Goal: Task Accomplishment & Management: Use online tool/utility

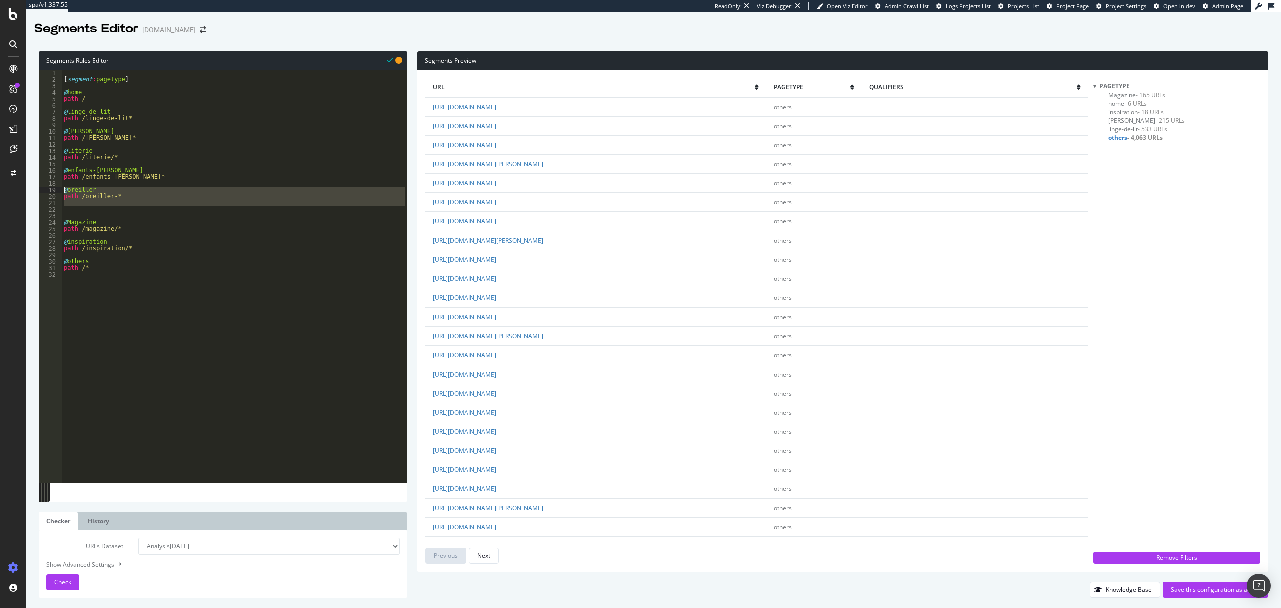
scroll to position [67, 0]
click at [109, 209] on div "[ segment : pagetype ] @ home path / @ linge-de-lit path /linge-de-lit* @ [PERS…" at bounding box center [235, 276] width 346 height 413
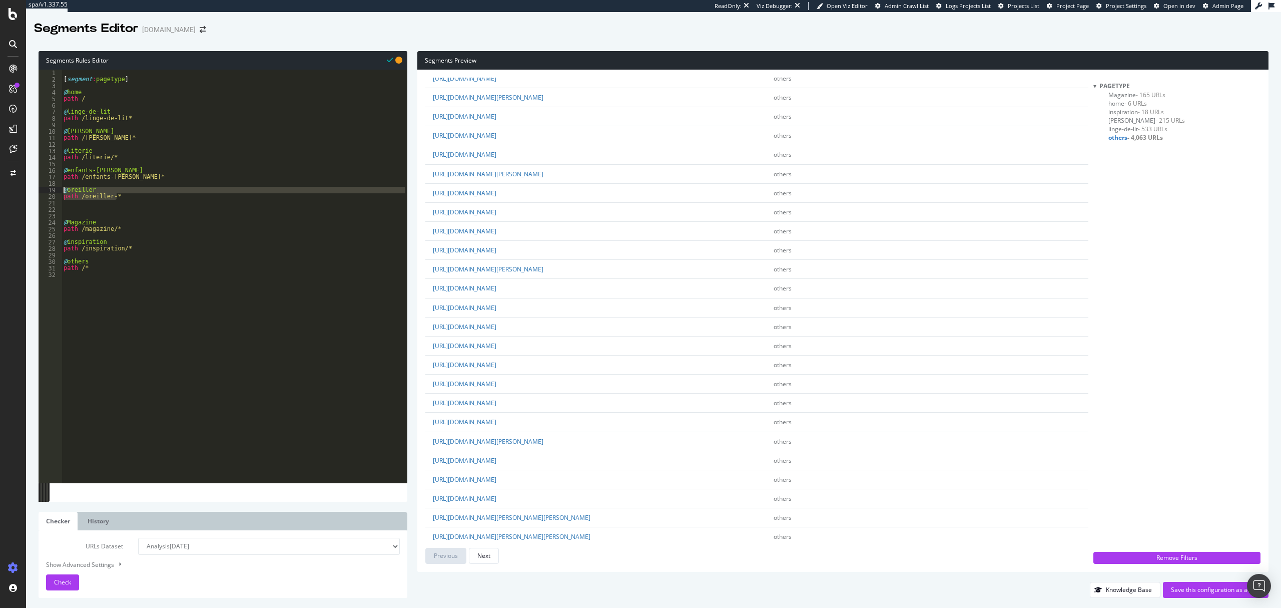
drag, startPoint x: 133, startPoint y: 198, endPoint x: 17, endPoint y: 188, distance: 116.5
click at [17, 188] on div "spa/v1.337.55 ReadOnly: Viz Debugger: Open Viz Editor Admin Crawl List Logs Pro…" at bounding box center [640, 304] width 1281 height 608
type textarea "@oreiller path /oreiller-*"
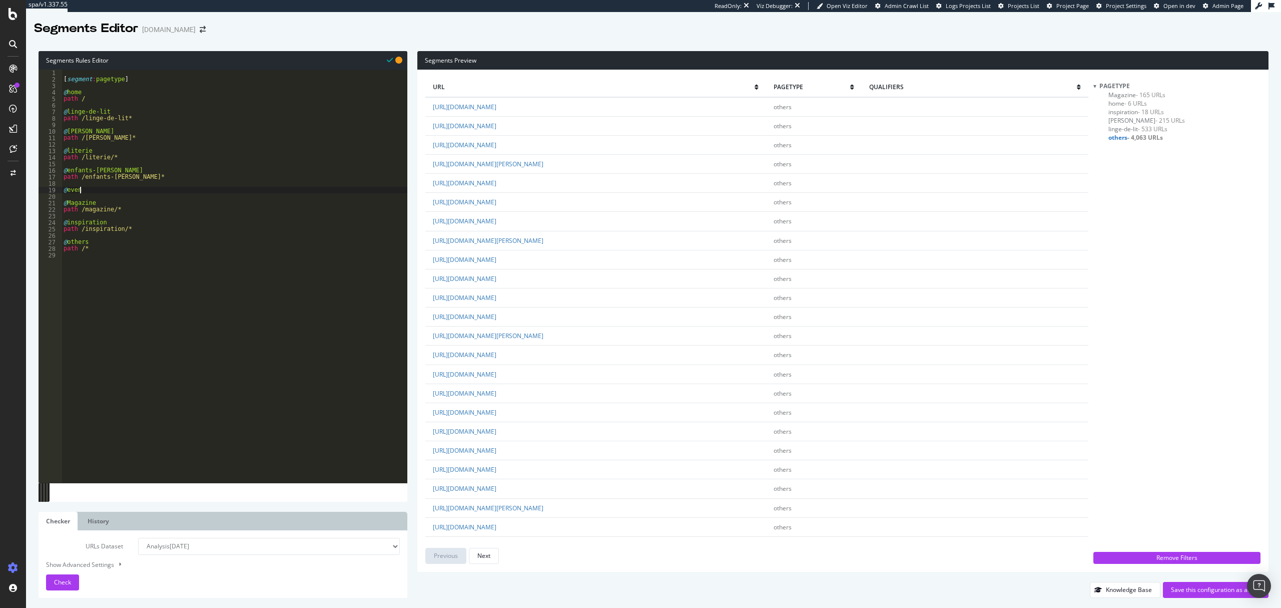
scroll to position [0, 1]
type textarea "@evenementiel"
type textarea "path /evenementiel/*"
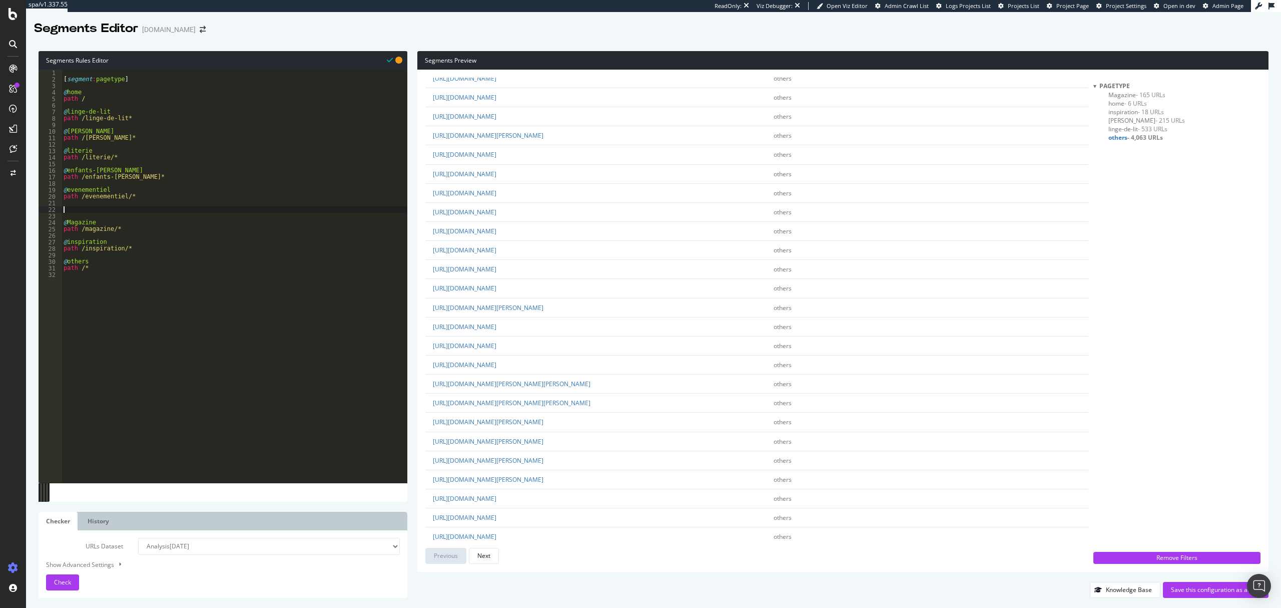
click at [81, 211] on div "[ segment : pagetype ] @ home path / @ linge-de-lit path /linge-de-lit* @ [PERS…" at bounding box center [235, 283] width 346 height 426
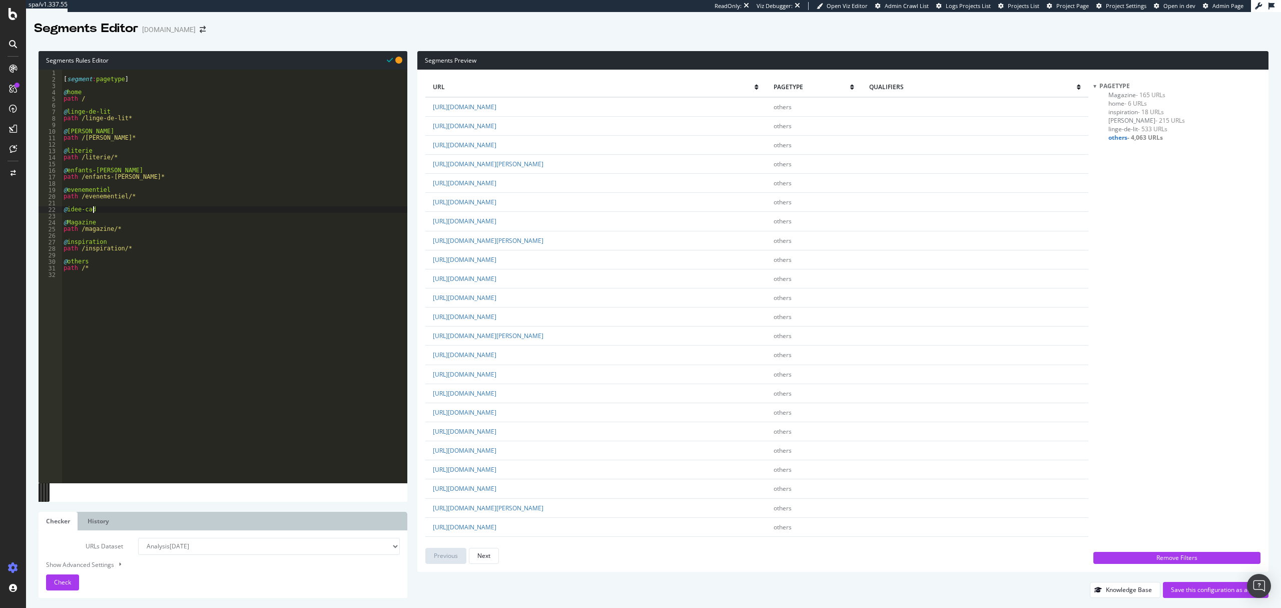
scroll to position [0, 2]
type textarea "@idee-cadeau"
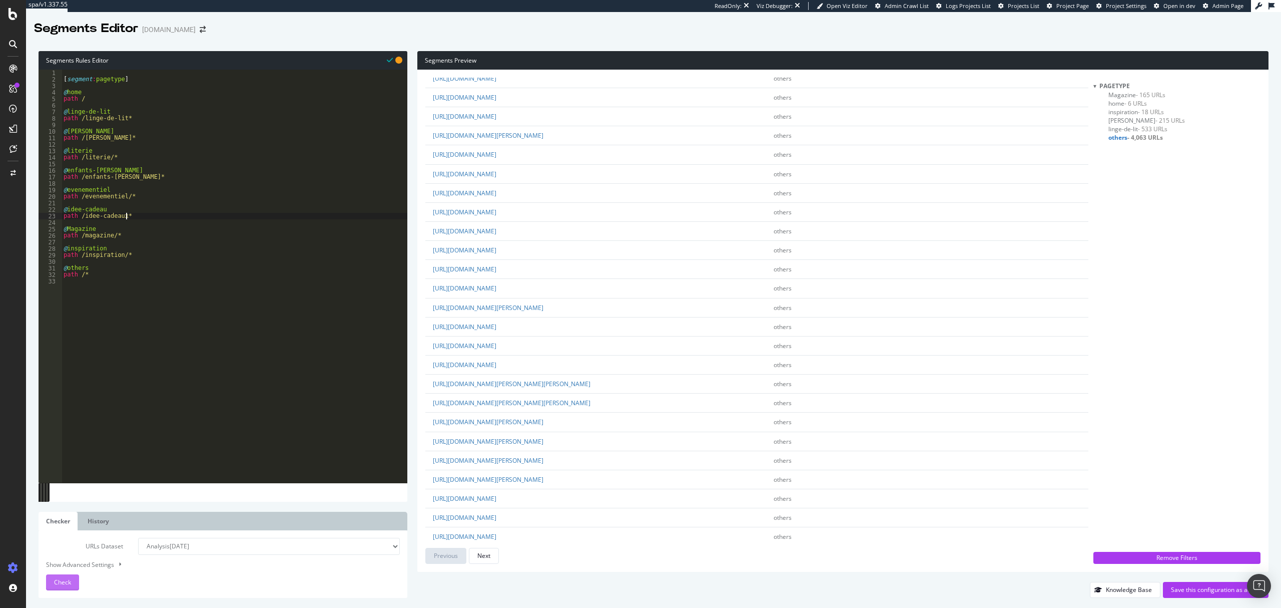
click at [57, 586] on div "Check" at bounding box center [62, 582] width 17 height 9
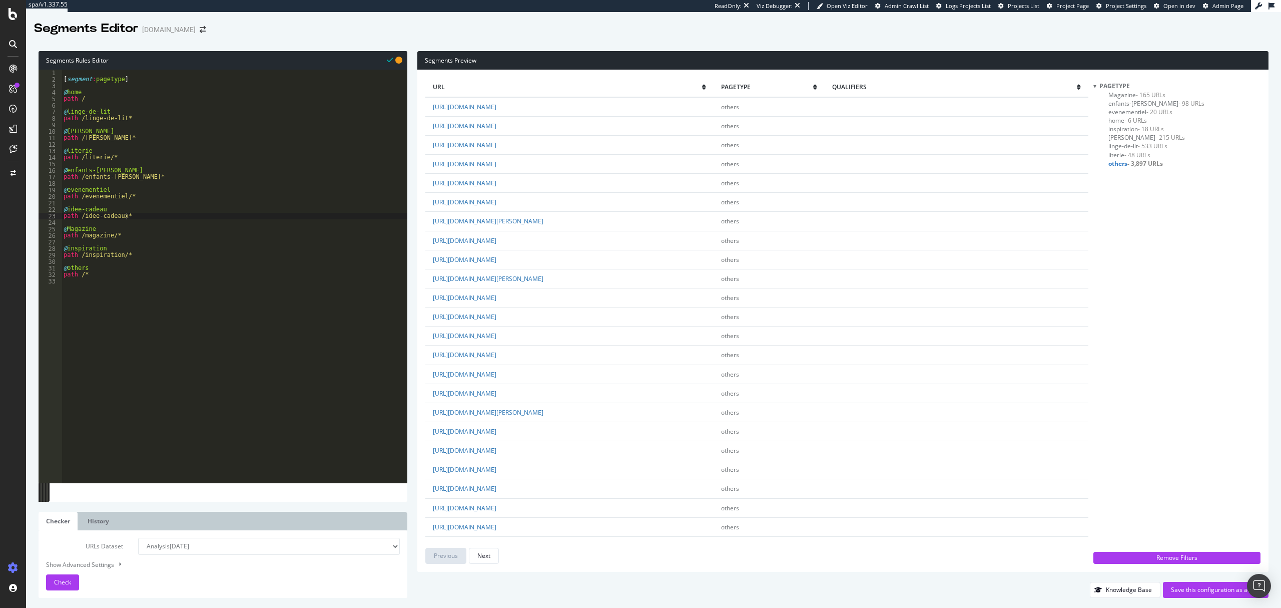
click at [97, 216] on div "[ segment : pagetype ] @ home path / @ linge-de-lit path /linge-de-lit* @ [PERS…" at bounding box center [235, 283] width 346 height 426
type textarea "path /idees-cadeaux*"
click at [49, 579] on button "Check" at bounding box center [62, 582] width 33 height 16
click at [163, 215] on div "[ segment : pagetype ] @ home path / @ linge-de-lit path /linge-de-lit* @ [PERS…" at bounding box center [235, 283] width 346 height 426
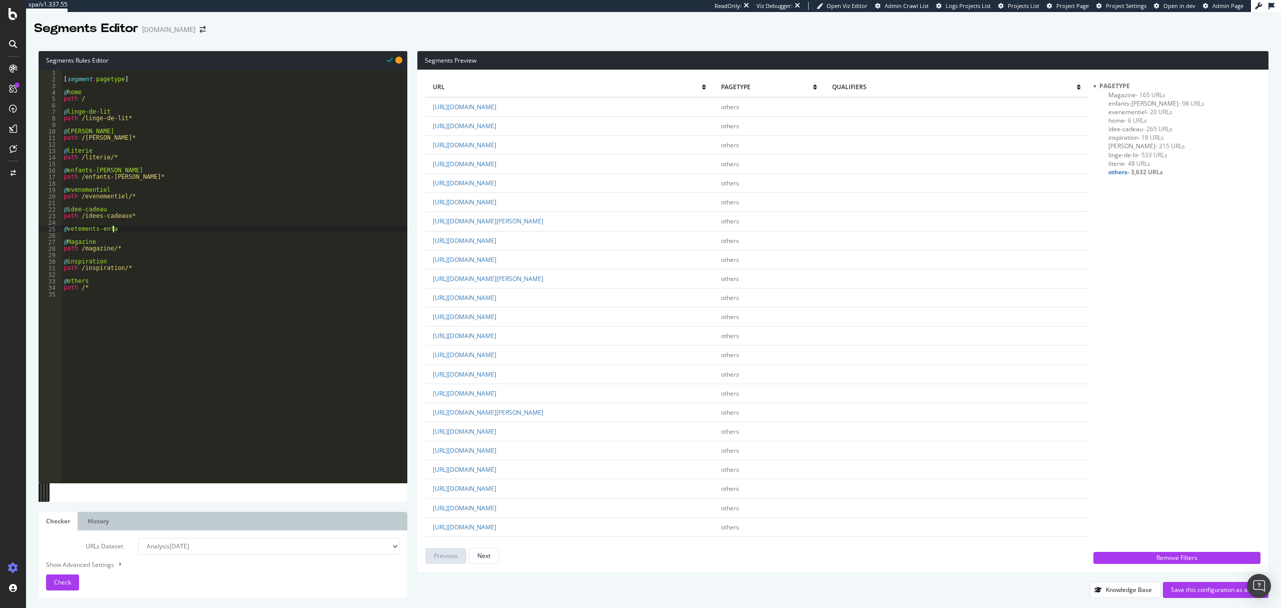
scroll to position [0, 4]
type textarea "@vetements-enfants"
click at [65, 582] on span "Check" at bounding box center [62, 582] width 17 height 9
click at [140, 237] on div "[ segment : pagetype ] @ home path / @ linge-de-lit path /linge-de-lit* @ [PERS…" at bounding box center [235, 283] width 346 height 426
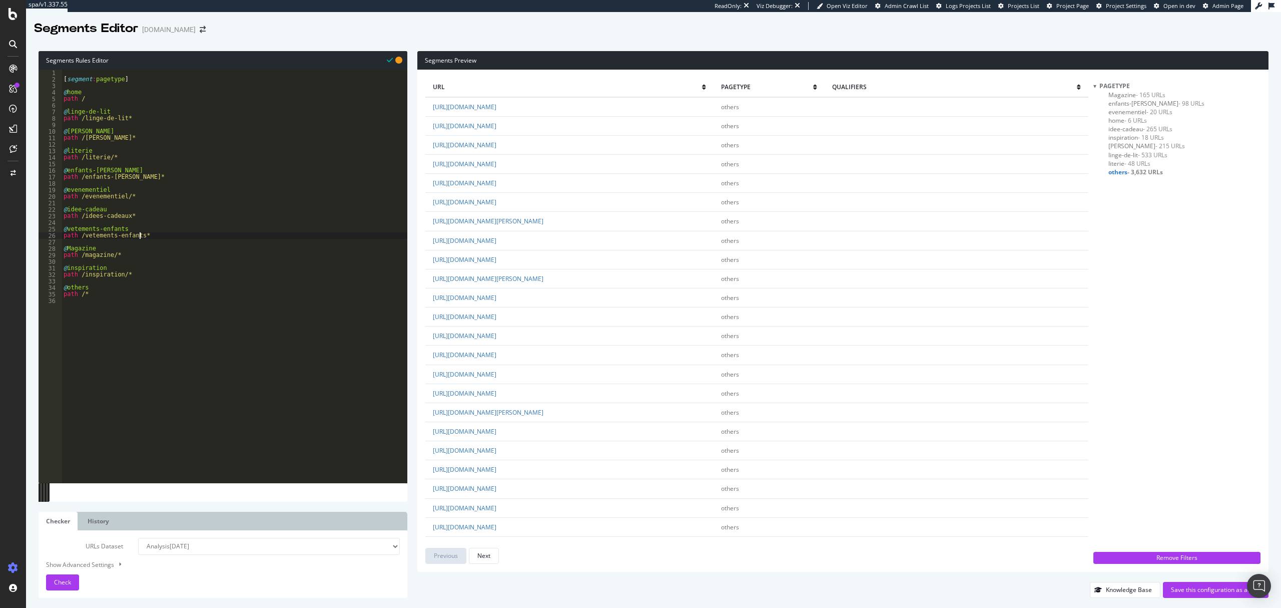
scroll to position [0, 5]
click at [131, 228] on div "[ segment : pagetype ] @ home path / @ linge-de-lit path /linge-de-lit* @ [PERS…" at bounding box center [235, 283] width 346 height 426
click at [64, 582] on span "Check" at bounding box center [62, 582] width 17 height 9
type textarea "path /vetements-enfant*"
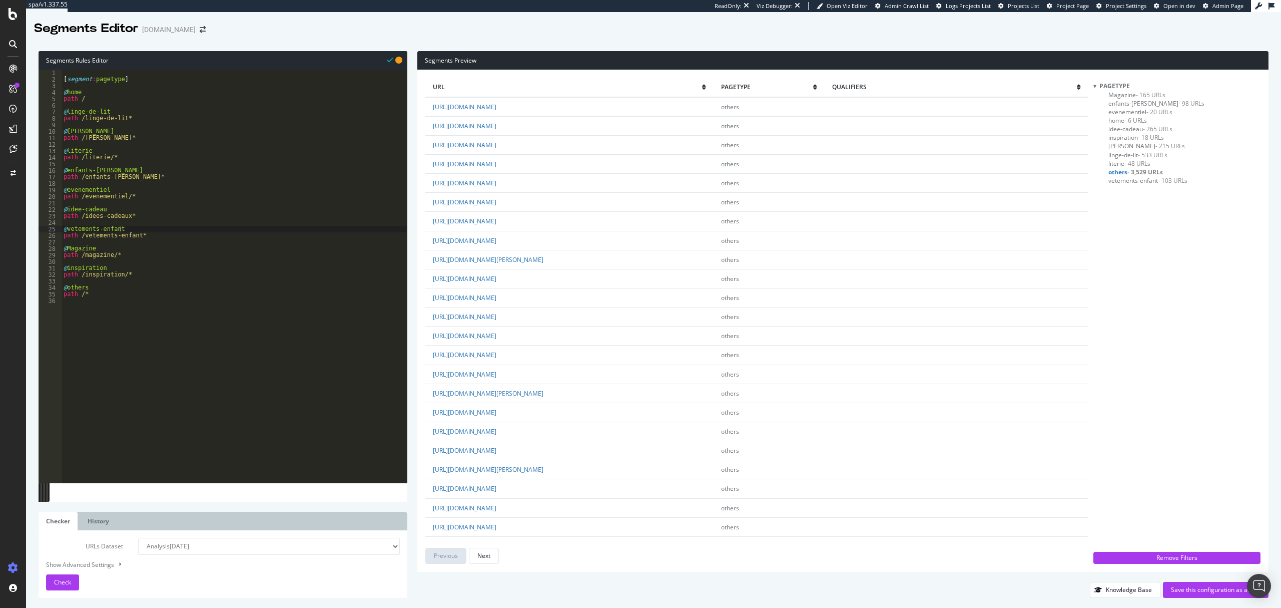
click at [153, 238] on div "[ segment : pagetype ] @ home path / @ linge-de-lit path /linge-de-lit* @ [PERS…" at bounding box center [235, 283] width 346 height 426
drag, startPoint x: 142, startPoint y: 251, endPoint x: 67, endPoint y: 249, distance: 75.1
click at [67, 249] on div "[ segment : pagetype ] @ home path / @ linge-de-lit path /linge-de-lit* @ [PERS…" at bounding box center [235, 283] width 346 height 426
type textarea "@enfants-linge-de-lit"
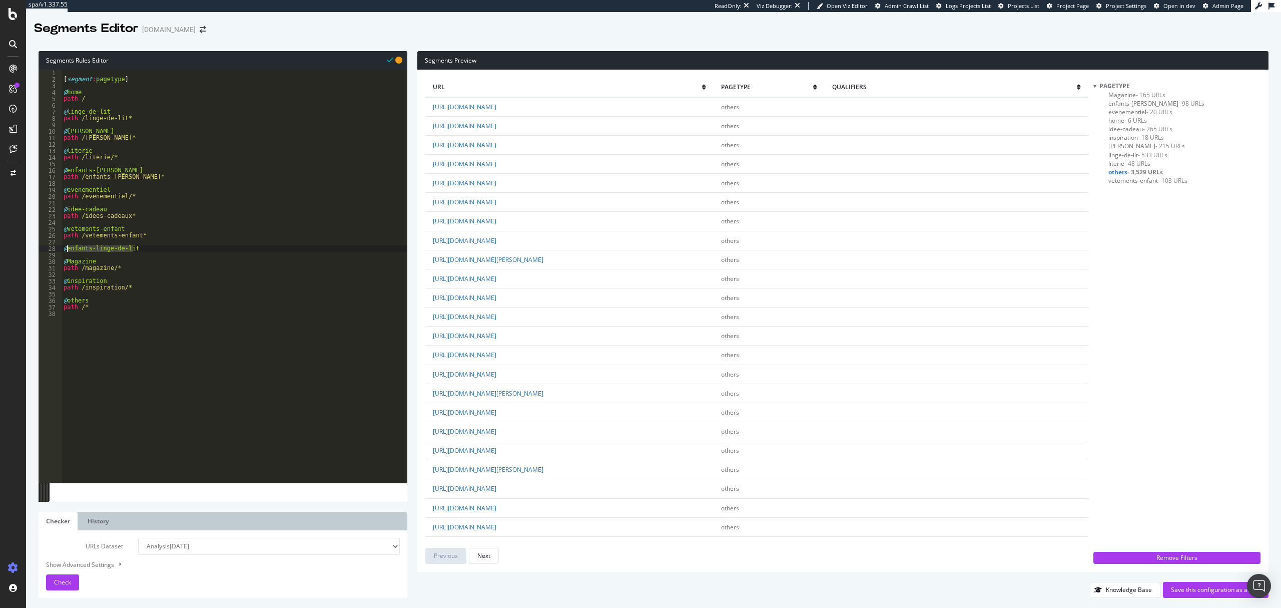
click at [148, 247] on div "[ segment : pagetype ] @ home path / @ linge-de-lit path /linge-de-lit* @ [PERS…" at bounding box center [235, 276] width 346 height 413
paste textarea "enfants-linge-de-lit"
type textarea "path /enfants-linge-de-lit*"
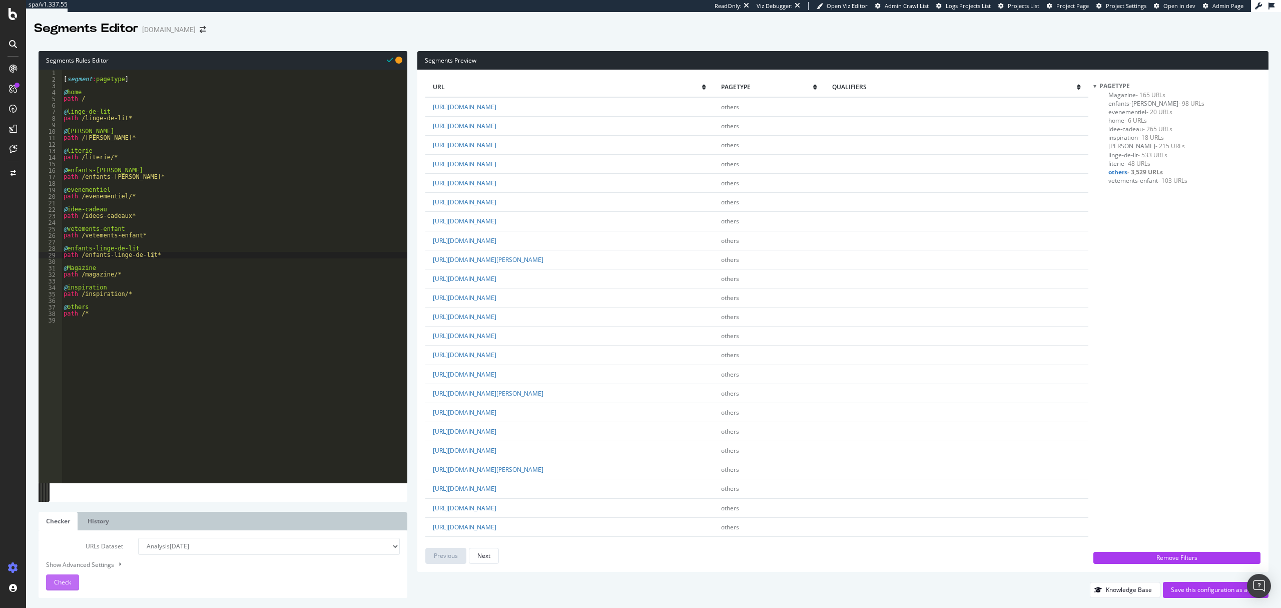
click at [62, 582] on span "Check" at bounding box center [62, 582] width 17 height 9
click at [196, 259] on div "[ segment : pagetype ] @ home path / @ linge-de-lit path /linge-de-lit* @ [PERS…" at bounding box center [235, 283] width 346 height 426
click at [199, 253] on div "[ segment : pagetype ] @ home path / @ linge-de-lit path /linge-de-lit* @ [PERS…" at bounding box center [235, 283] width 346 height 426
type textarea "path /enfants-linge-de-lit*"
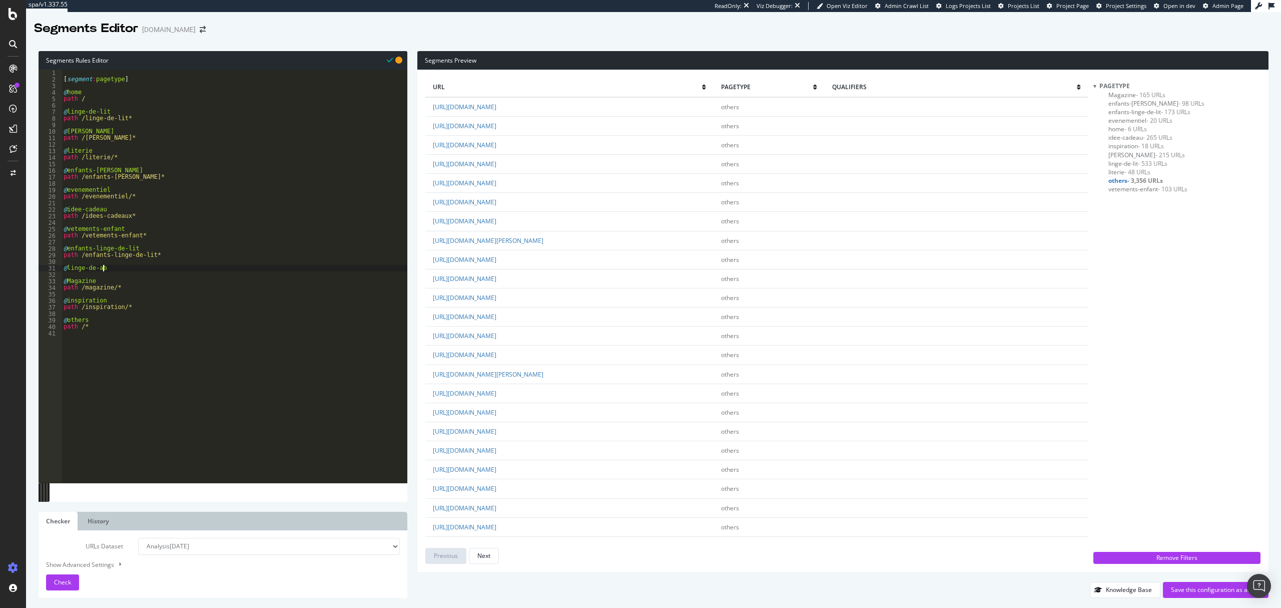
scroll to position [0, 3]
type textarea "@linge-de-table"
type textarea "path /linge-de-table*"
click at [61, 582] on span "Check" at bounding box center [62, 582] width 17 height 9
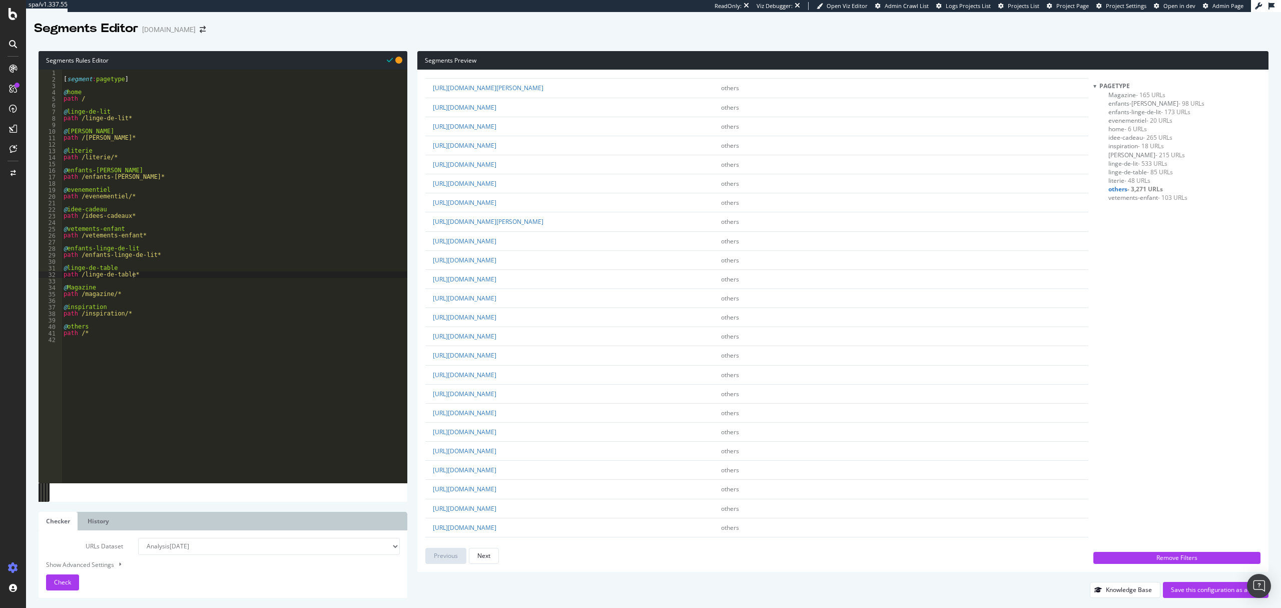
scroll to position [200, 0]
click at [175, 273] on div "[ segment : pagetype ] @ home path / @ linge-de-lit path /linge-de-lit* @ [PERS…" at bounding box center [235, 283] width 346 height 426
type textarea "c"
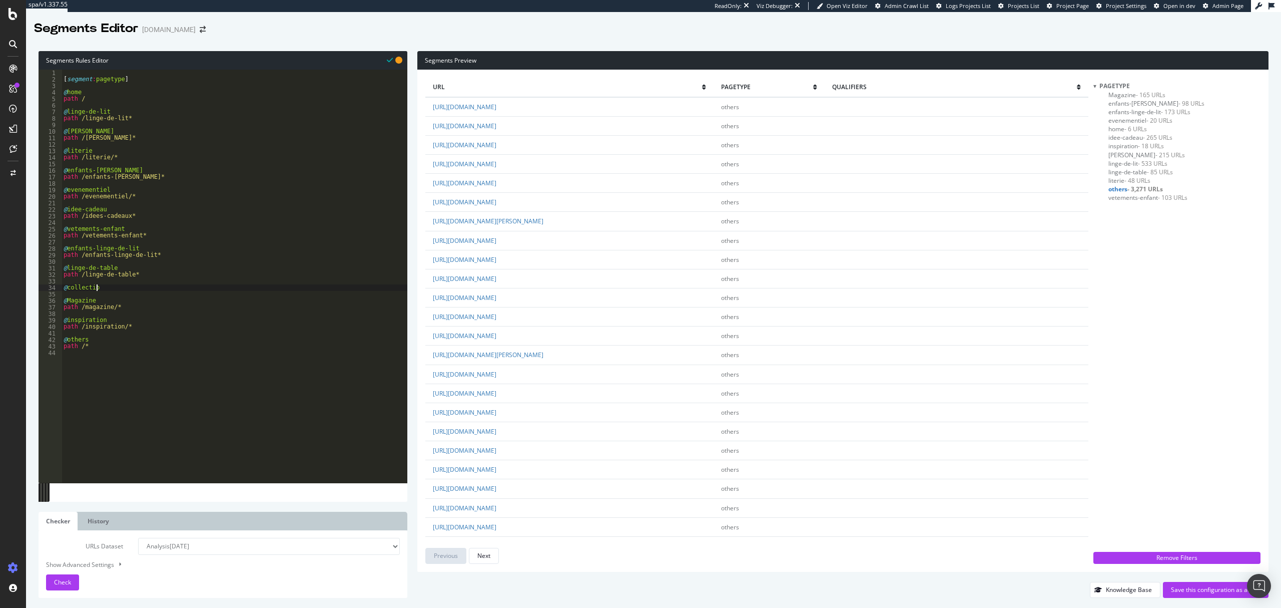
type textarea "@collection"
type textarea "path /collection*"
type textarea "@deco"
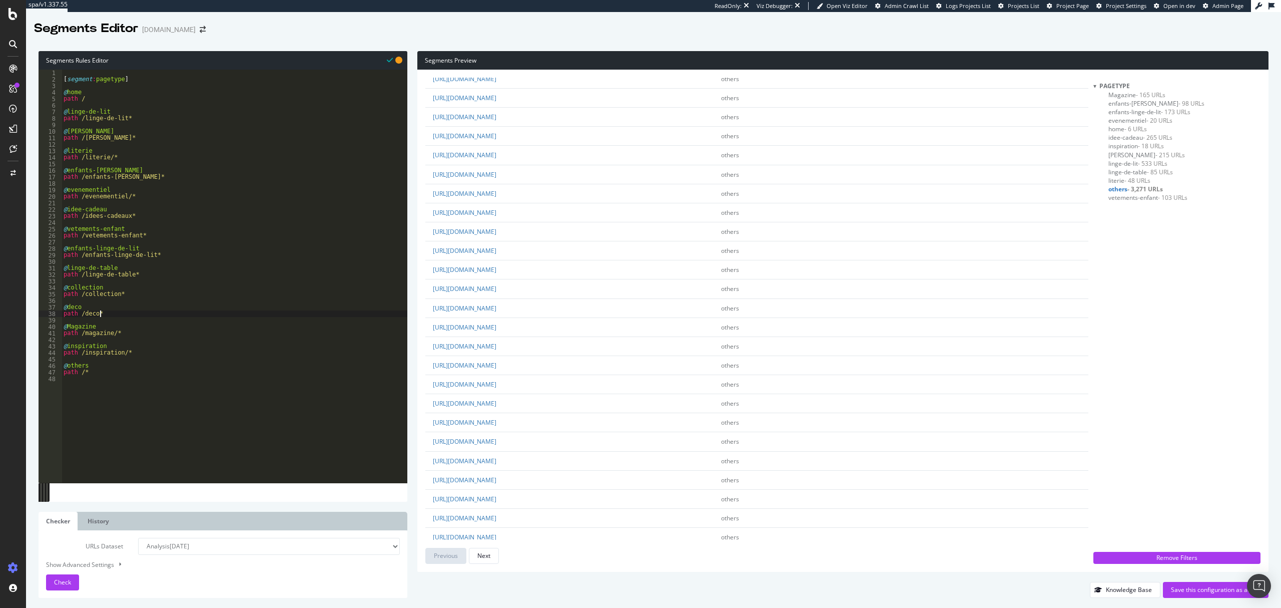
click at [117, 295] on div "[ segment : pagetype ] @ home path / @ linge-de-lit path /linge-de-lit* @ [PERS…" at bounding box center [235, 283] width 346 height 426
type textarea "path /collection-*"
click at [63, 586] on div "Check" at bounding box center [62, 582] width 17 height 9
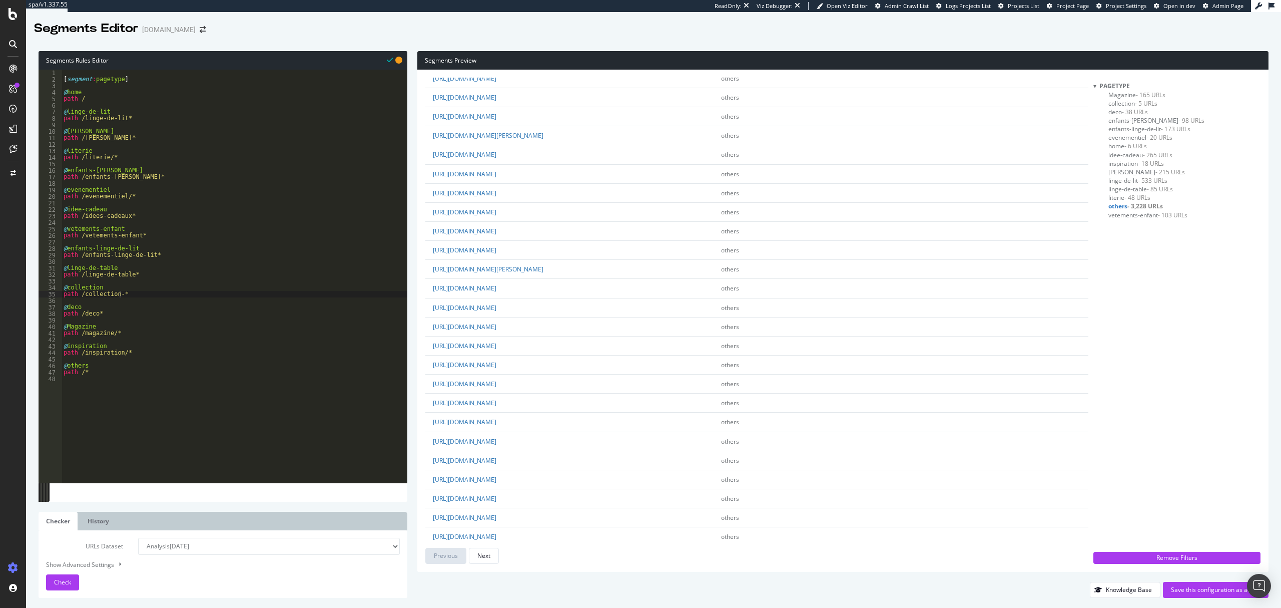
click at [154, 295] on div "[ segment : pagetype ] @ home path / @ linge-de-lit path /linge-de-lit* @ [PERS…" at bounding box center [235, 283] width 346 height 426
type textarea "@homewear"
type textarea "path /homewear*"
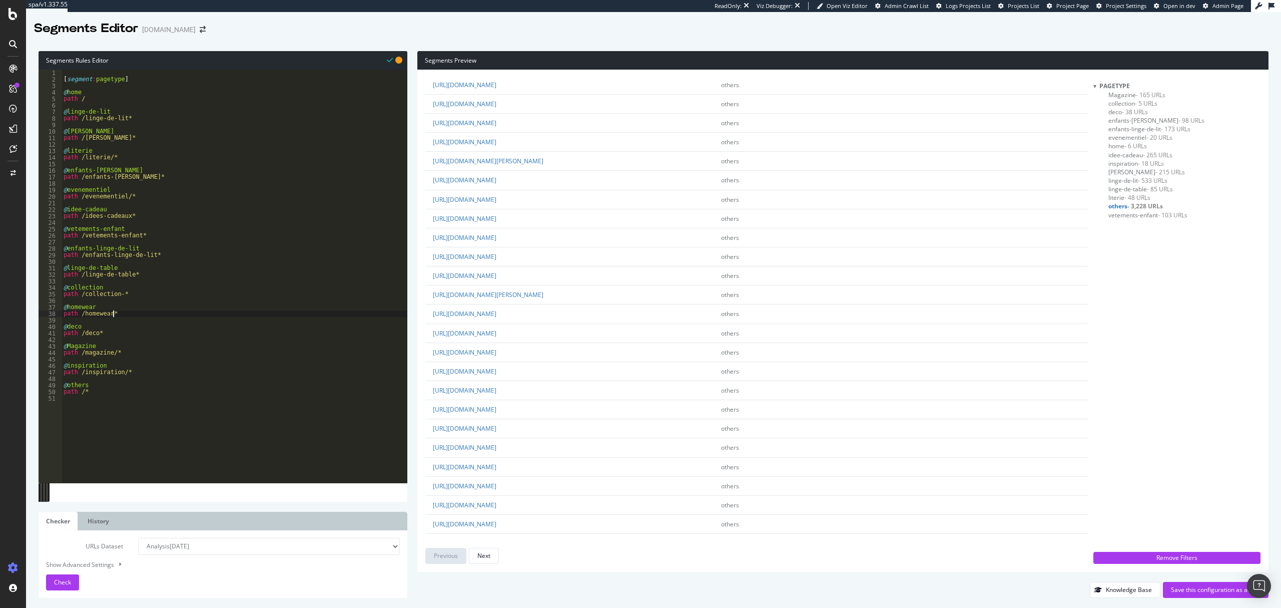
scroll to position [0, 0]
click at [139, 315] on div "[ segment : pagetype ] @ home path / @ linge-de-lit path /linge-de-lit* @ [PERS…" at bounding box center [235, 283] width 346 height 426
type textarea "@l-univers"
click at [113, 334] on div "[ segment : pagetype ] @ home path / @ linge-de-lit path /linge-de-lit* @ [PERS…" at bounding box center [235, 283] width 346 height 426
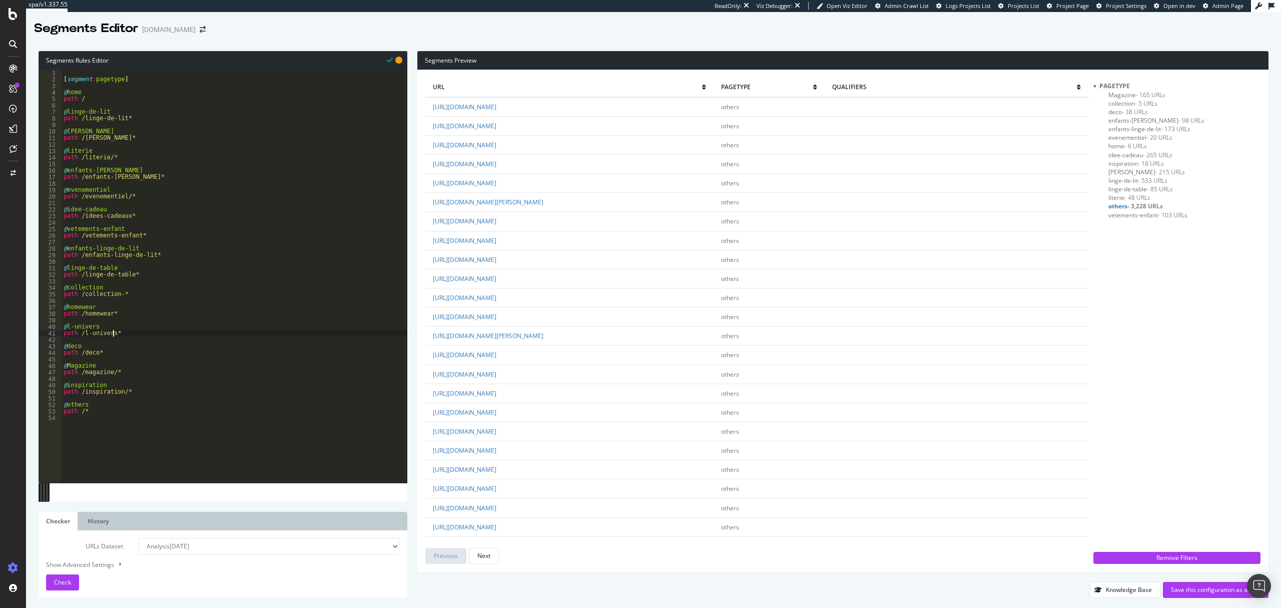
scroll to position [0, 4]
click at [69, 581] on span "Check" at bounding box center [62, 582] width 17 height 9
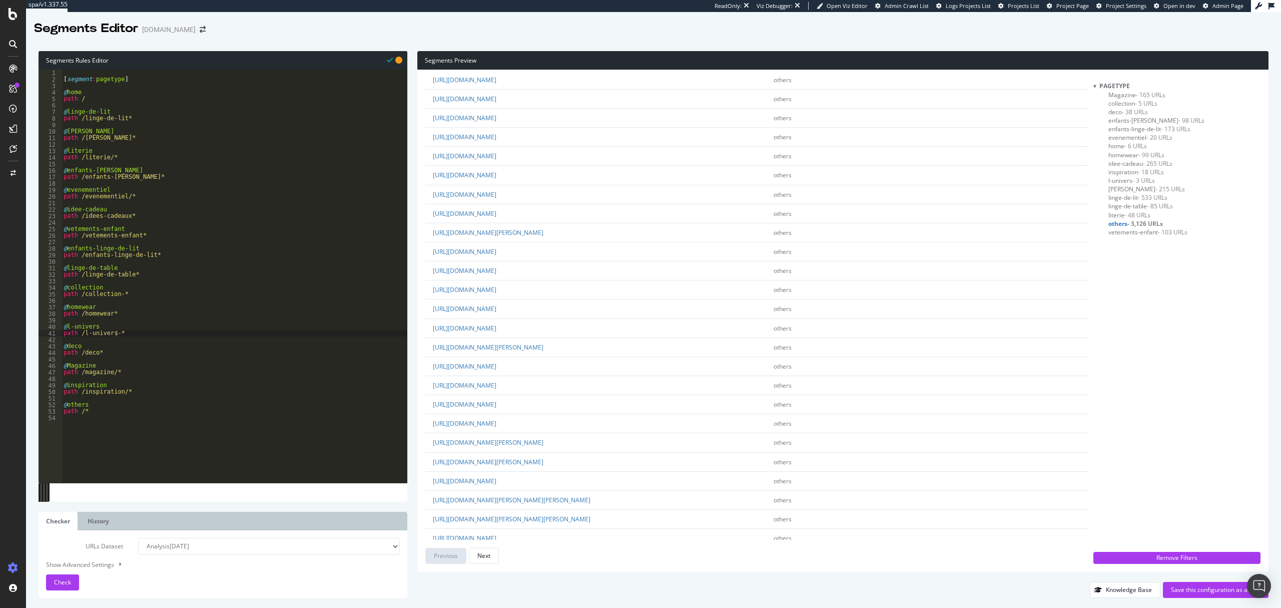
type textarea "path /*"
click at [100, 409] on div "[ segment : pagetype ] @ home path / @ linge-de-lit path /linge-de-lit* @ [PERS…" at bounding box center [235, 283] width 346 height 426
drag, startPoint x: 131, startPoint y: 80, endPoint x: 55, endPoint y: 79, distance: 76.1
click at [55, 79] on div "1 2 3 4 5 6 7 8 9 10 11 12 13 14 15 16 17 18 19 20 21 22 23 24 25 26 27 28 29 3…" at bounding box center [223, 276] width 369 height 413
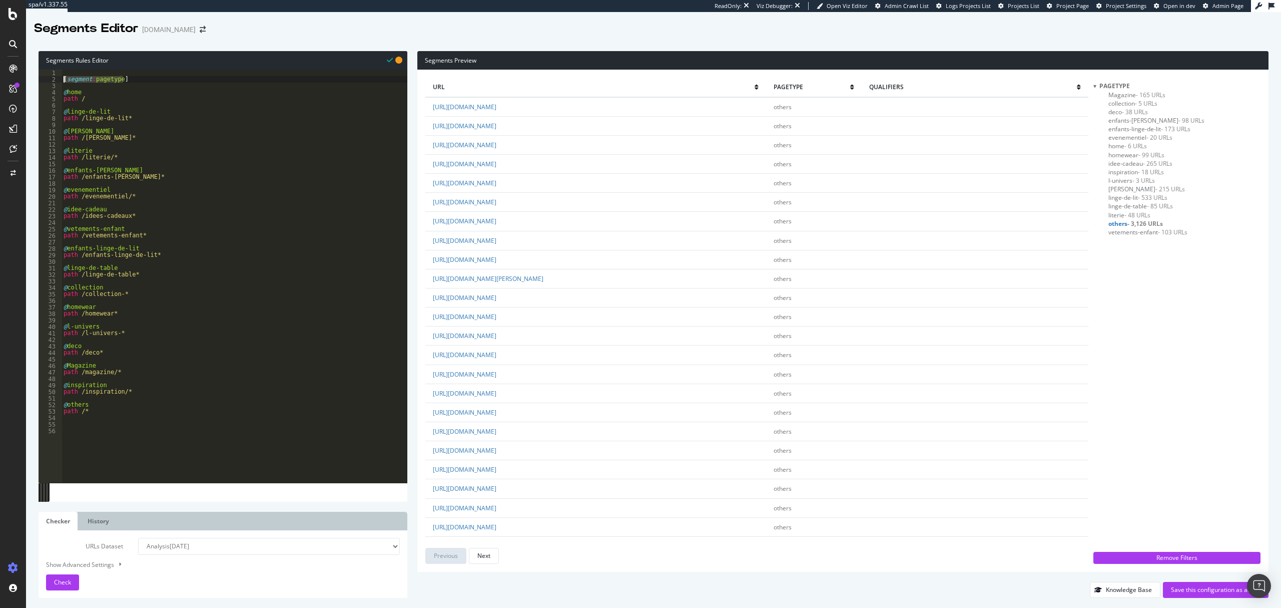
type textarea "[segment:pagetype]"
click at [82, 441] on div "[ segment : pagetype ] @ home path / @ linge-de-lit path /linge-de-lit* @ [PERS…" at bounding box center [235, 283] width 346 height 426
paste textarea "[segment:pagetype]"
click at [119, 429] on div "[ segment : pagetype ] @ home path / @ linge-de-lit path /linge-de-lit* @ [PERS…" at bounding box center [235, 283] width 346 height 426
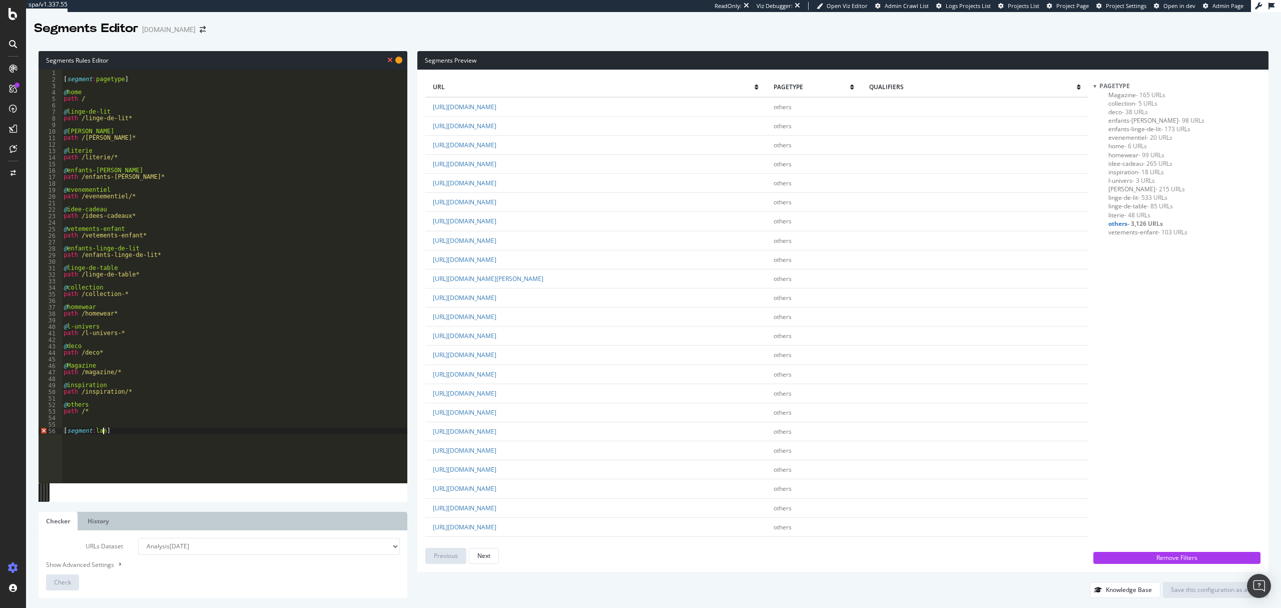
type textarea "[segment:lang]"
click at [123, 429] on div "[ segment : pagetype ] @ home path / @ linge-de-lit path /linge-de-lit* @ [PERS…" at bounding box center [235, 283] width 346 height 426
type textarea "@home"
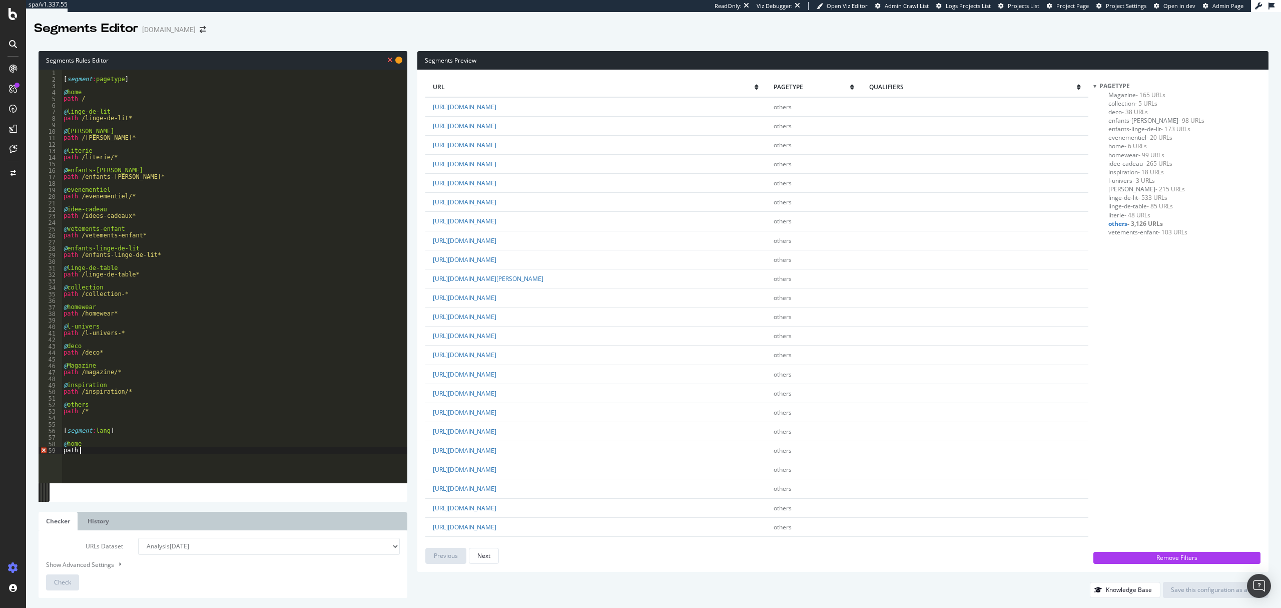
type textarea "path /"
type textarea "p"
type textarea "@en"
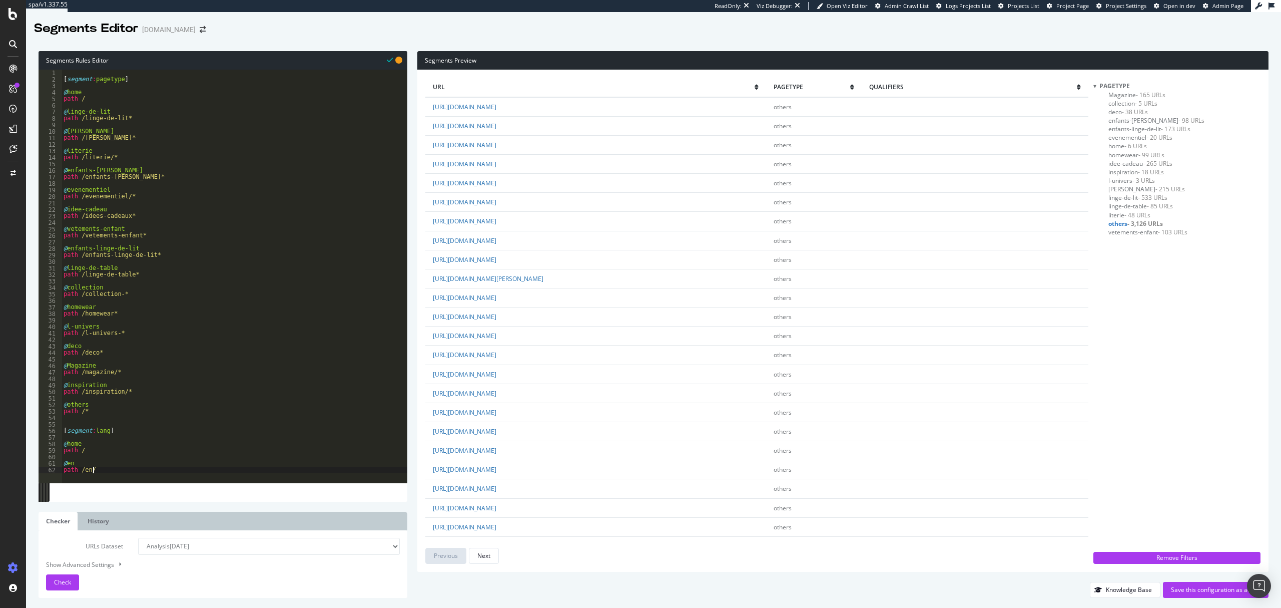
type textarea "path /en/*"
type textarea "@fr"
type textarea "path /*"
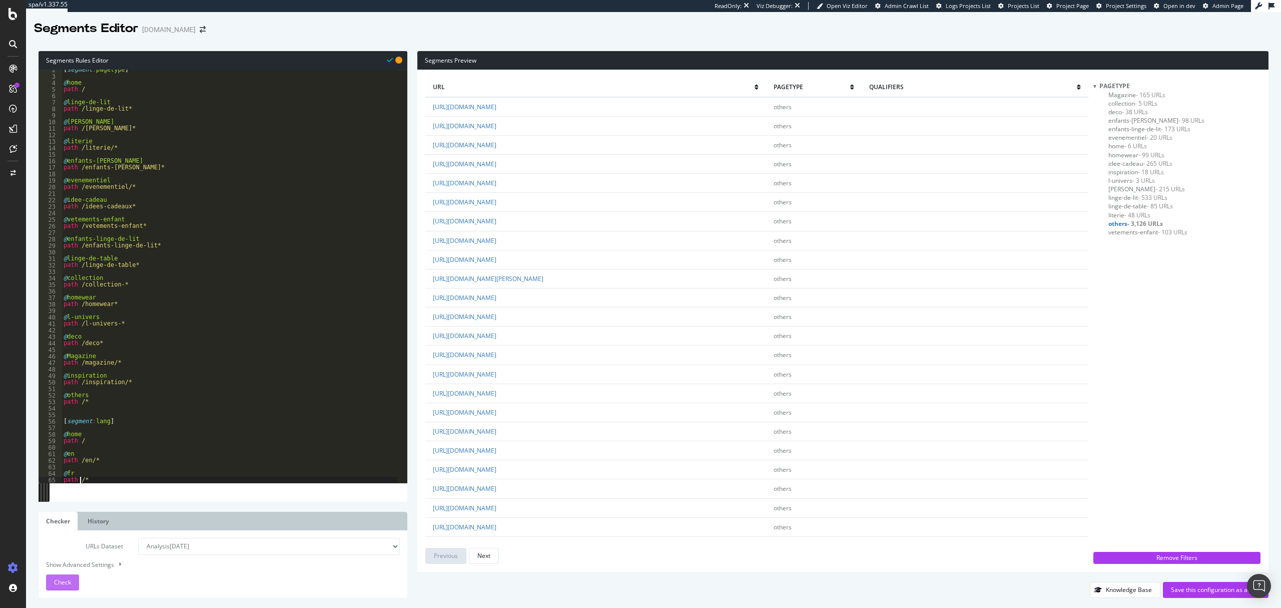
click at [63, 578] on span "Check" at bounding box center [62, 582] width 17 height 9
click at [1140, 104] on span "- 3,474 URLs" at bounding box center [1130, 103] width 35 height 9
click at [1136, 113] on span "- 6 URLs" at bounding box center [1136, 112] width 23 height 9
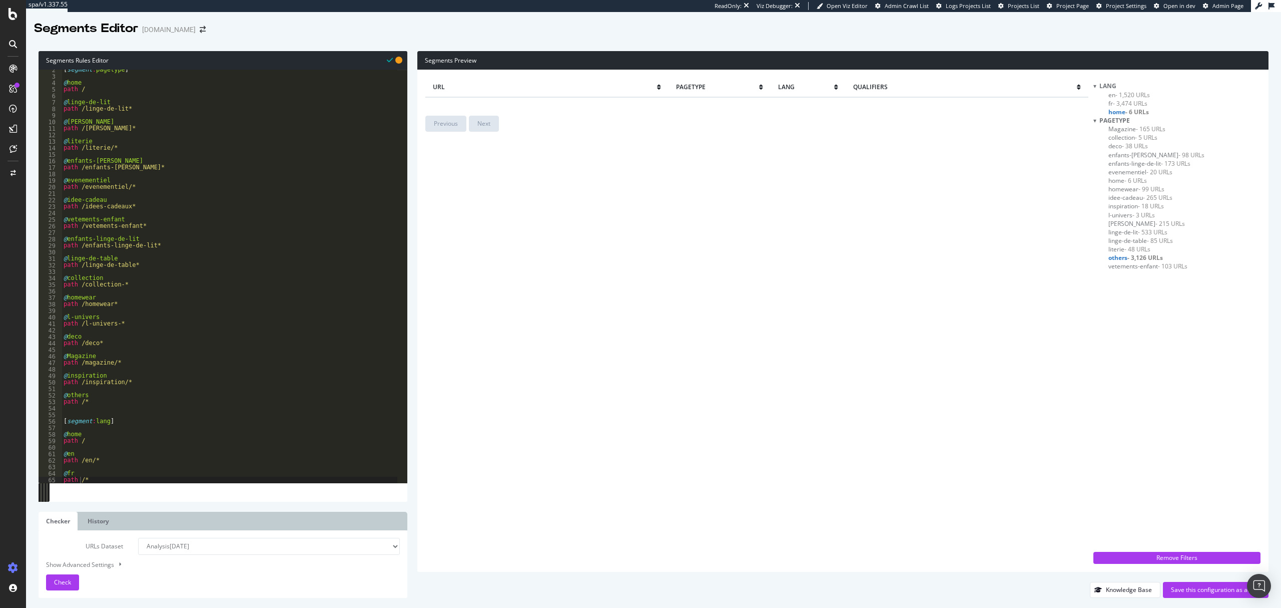
click at [1137, 254] on span "- 3,126 URLs" at bounding box center [1146, 257] width 36 height 9
click at [1118, 111] on span "home - 6 URLs" at bounding box center [1129, 112] width 41 height 9
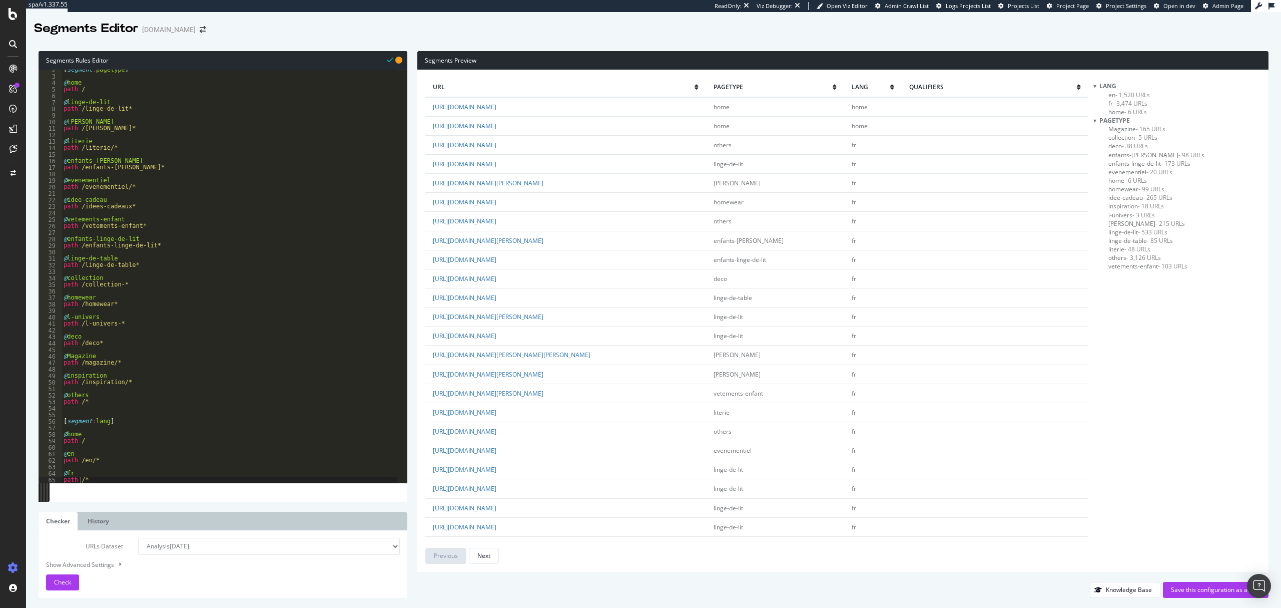
click at [1135, 255] on span "- 3,126 URLs" at bounding box center [1144, 257] width 35 height 9
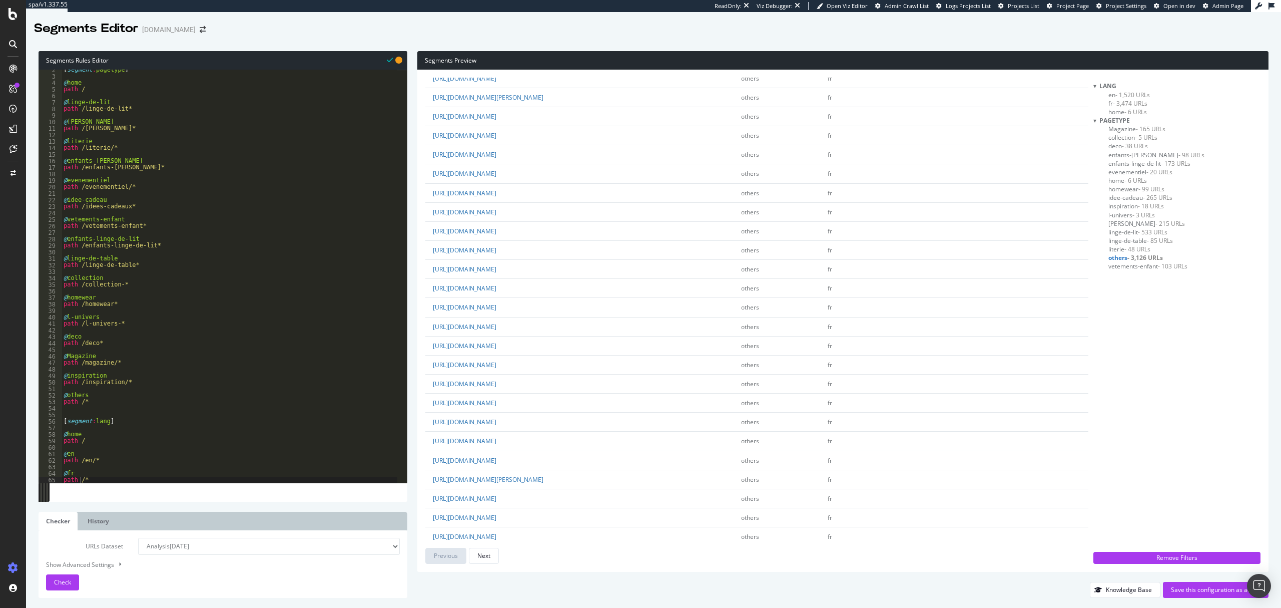
scroll to position [0, 0]
click at [1186, 585] on div "Save this configuration as active" at bounding box center [1216, 589] width 90 height 9
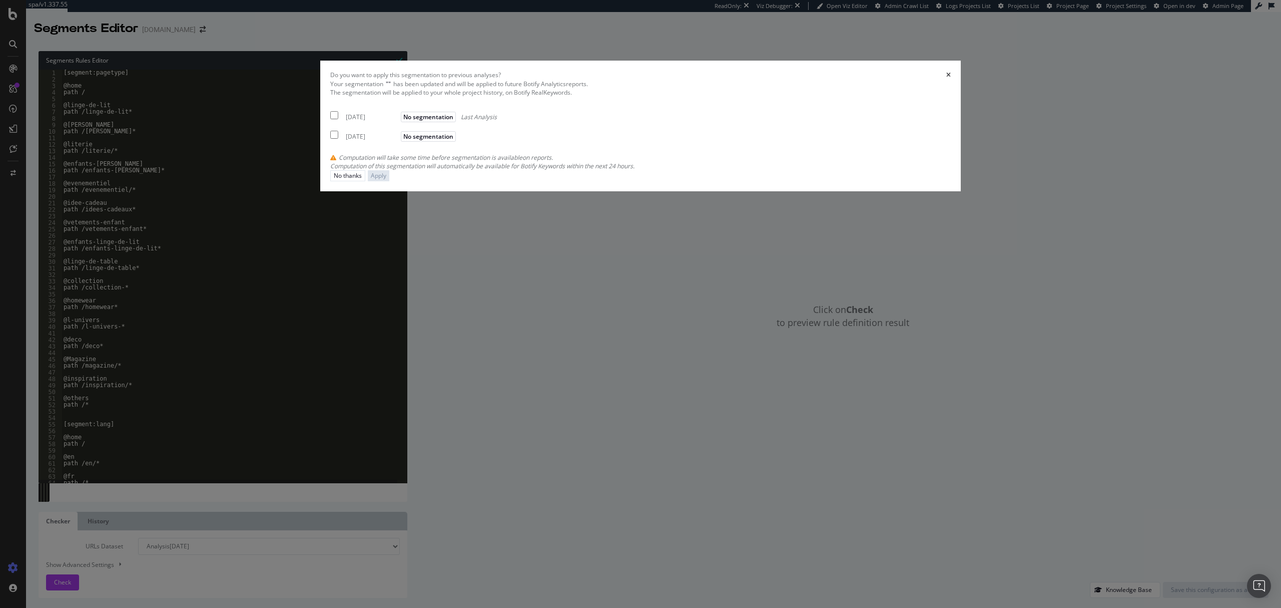
click at [398, 121] on div "[DATE]" at bounding box center [372, 117] width 53 height 9
checkbox input "true"
click at [398, 141] on div "[DATE]" at bounding box center [372, 136] width 53 height 9
checkbox input "true"
click at [389, 181] on button "Apply" at bounding box center [379, 175] width 22 height 11
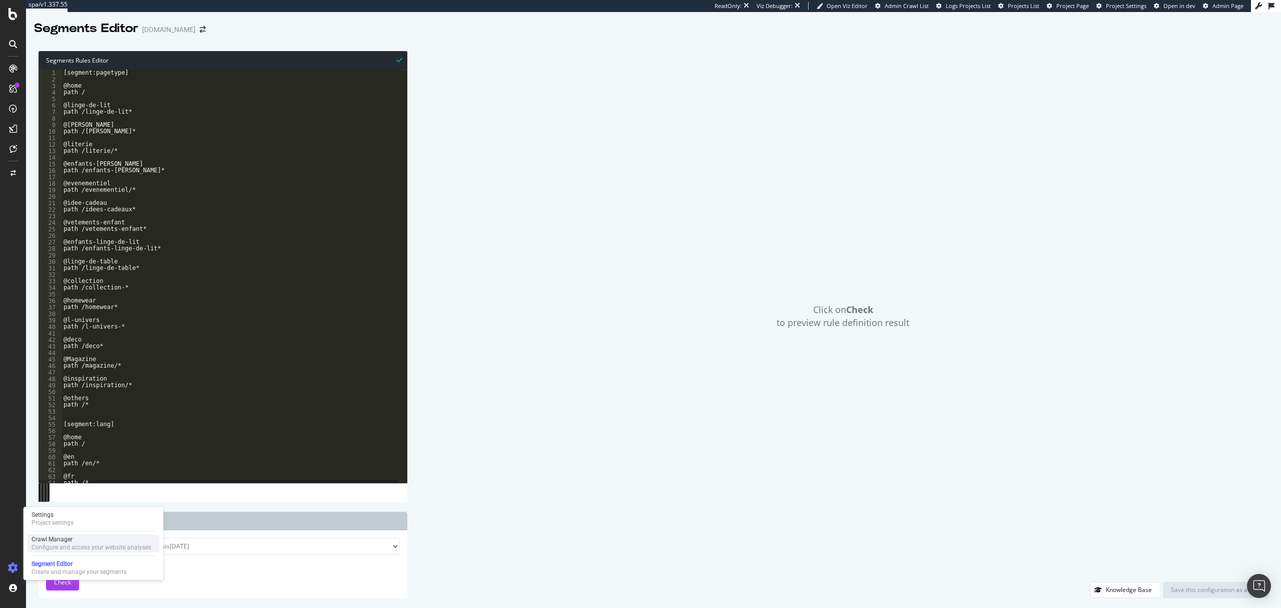
click at [89, 545] on div "Configure and access your website analyses" at bounding box center [92, 547] width 120 height 8
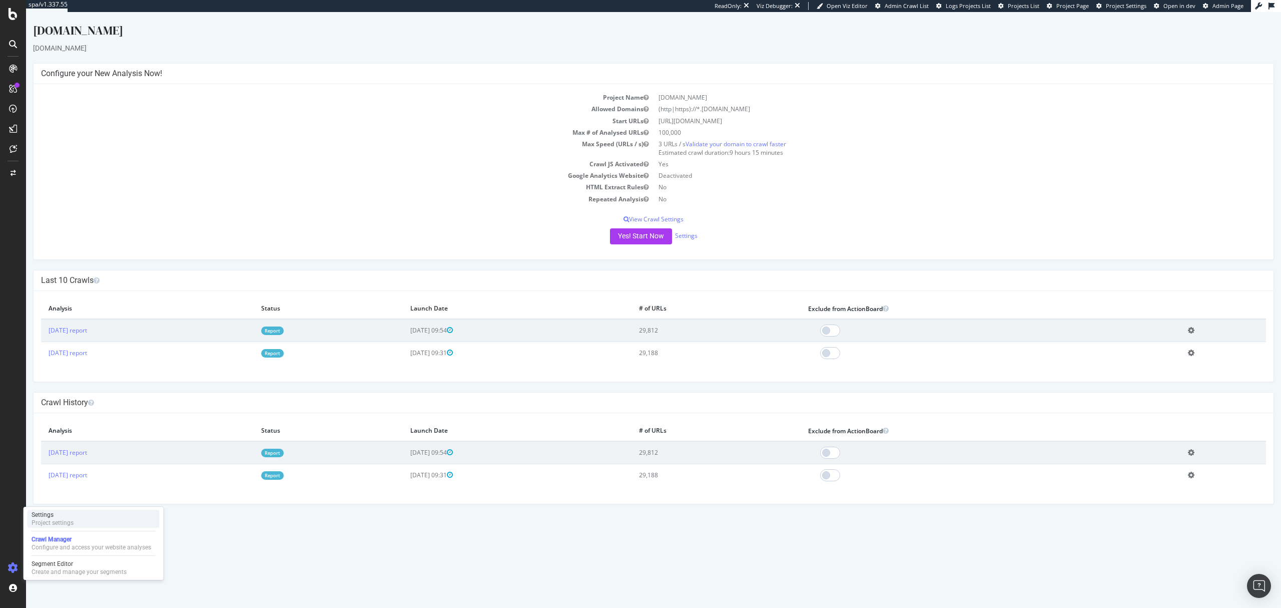
click at [99, 521] on div "Settings Project settings" at bounding box center [94, 518] width 132 height 18
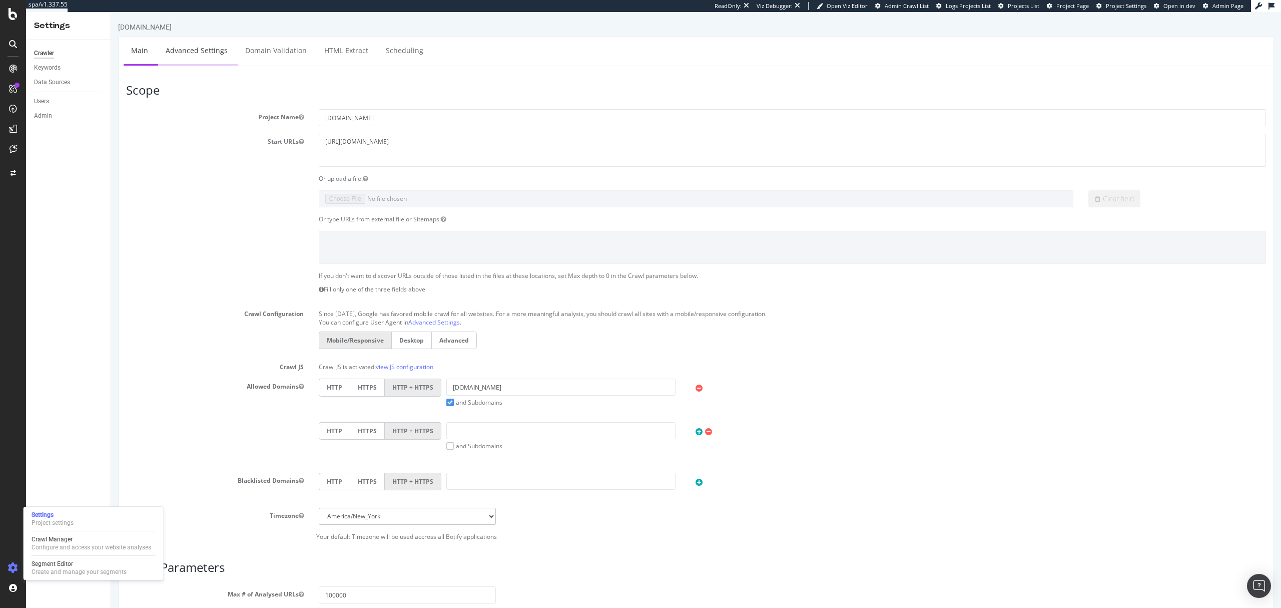
click at [200, 58] on link "Advanced Settings" at bounding box center [196, 51] width 77 height 28
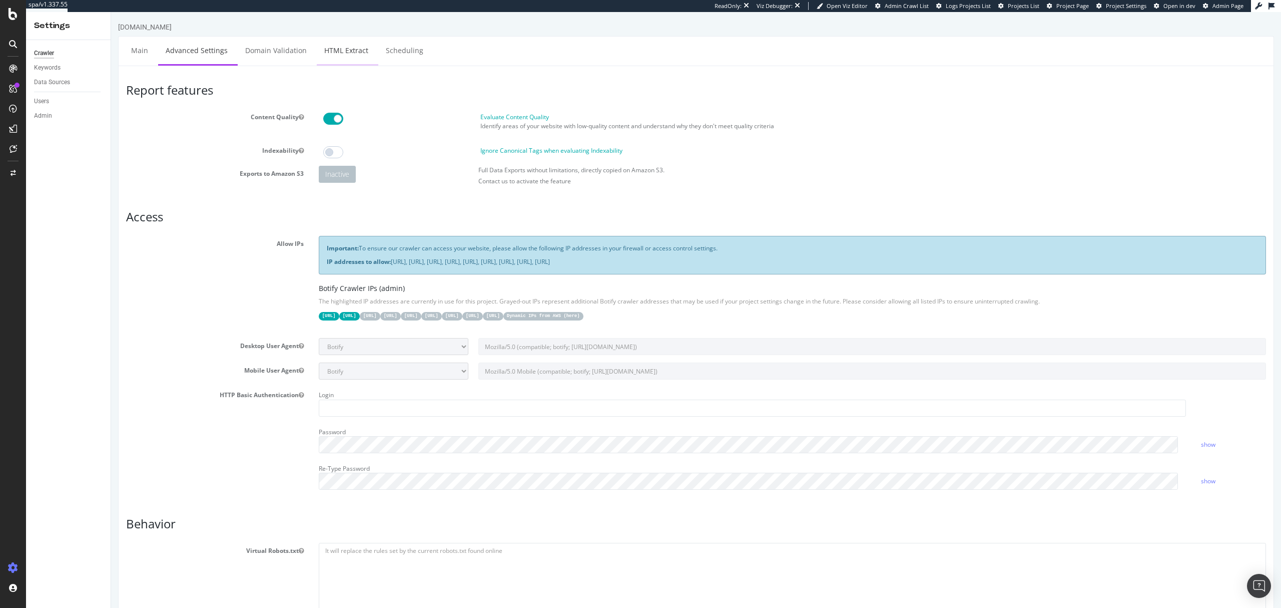
click at [322, 47] on link "HTML Extract" at bounding box center [346, 51] width 59 height 28
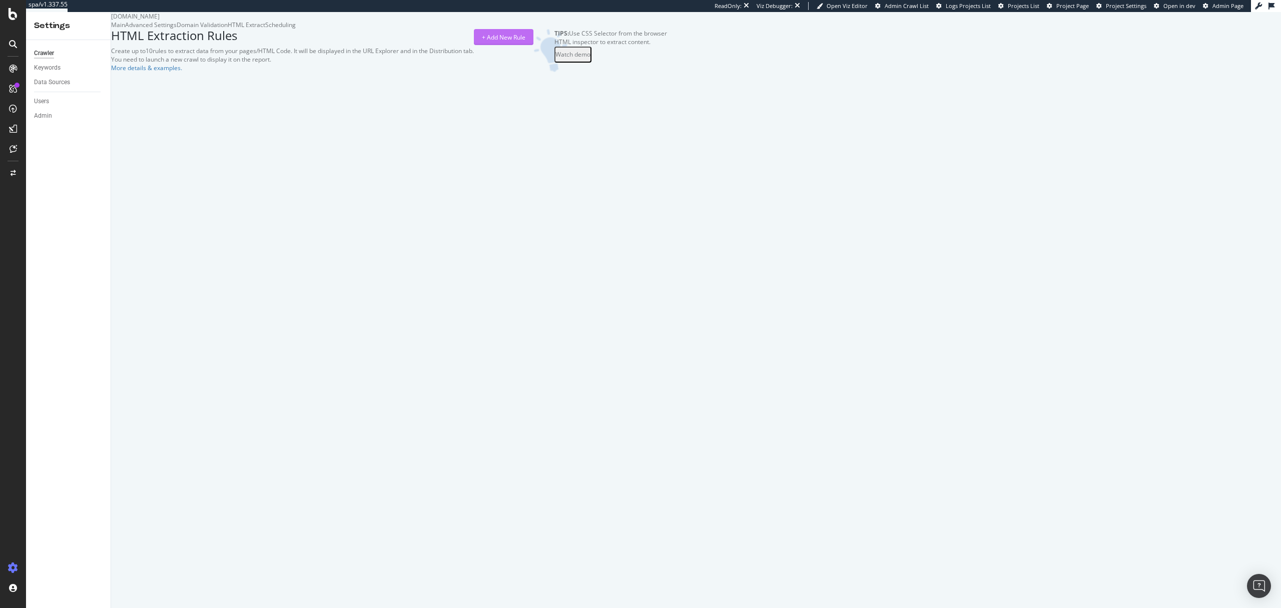
click at [526, 45] on div "+ Add New Rule" at bounding box center [504, 37] width 44 height 15
click at [278, 127] on input "Rule Name" at bounding box center [225, 118] width 107 height 17
click at [278, 152] on input "Element Type How to use" at bounding box center [225, 143] width 107 height 17
click at [278, 127] on input "PLP" at bounding box center [225, 118] width 107 height 17
type input "P"
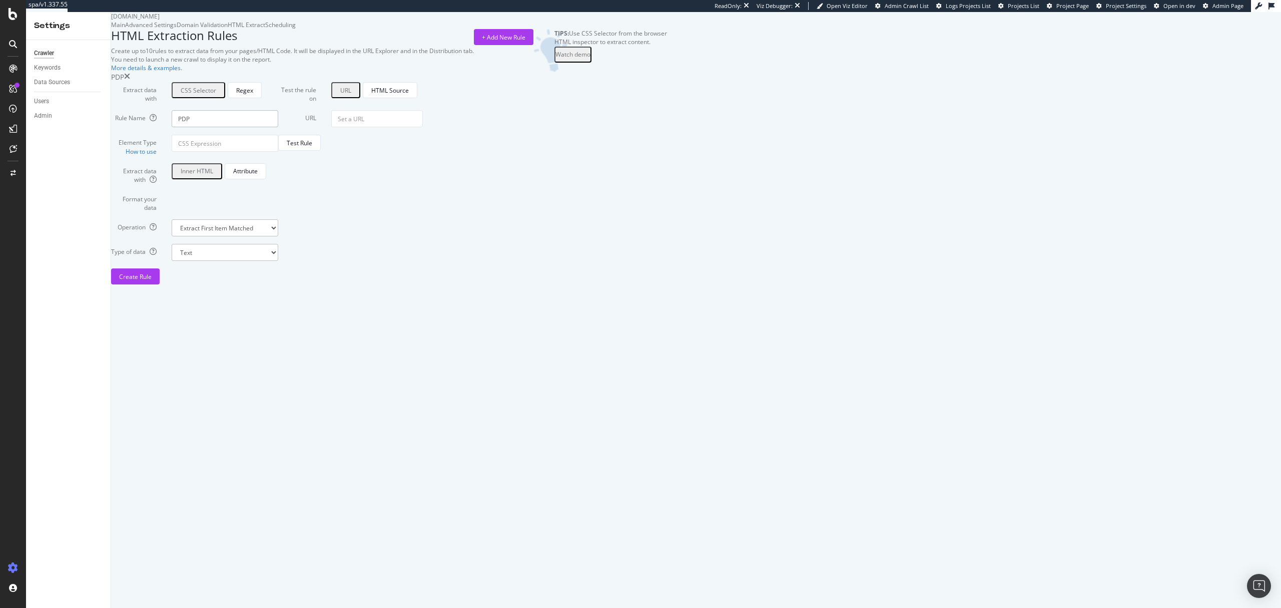
type input "PDP"
click at [278, 152] on input "Element Type How to use" at bounding box center [225, 143] width 107 height 17
paste input "#product_price > div.price.inline-flex.space-x-2\.5.mb-3.font-inter.items-basel…"
type input "#product_price > div.price.inline-flex.space-x-2\.5.mb-3.font-inter.items-basel…"
drag, startPoint x: 675, startPoint y: 265, endPoint x: 215, endPoint y: 235, distance: 461.4
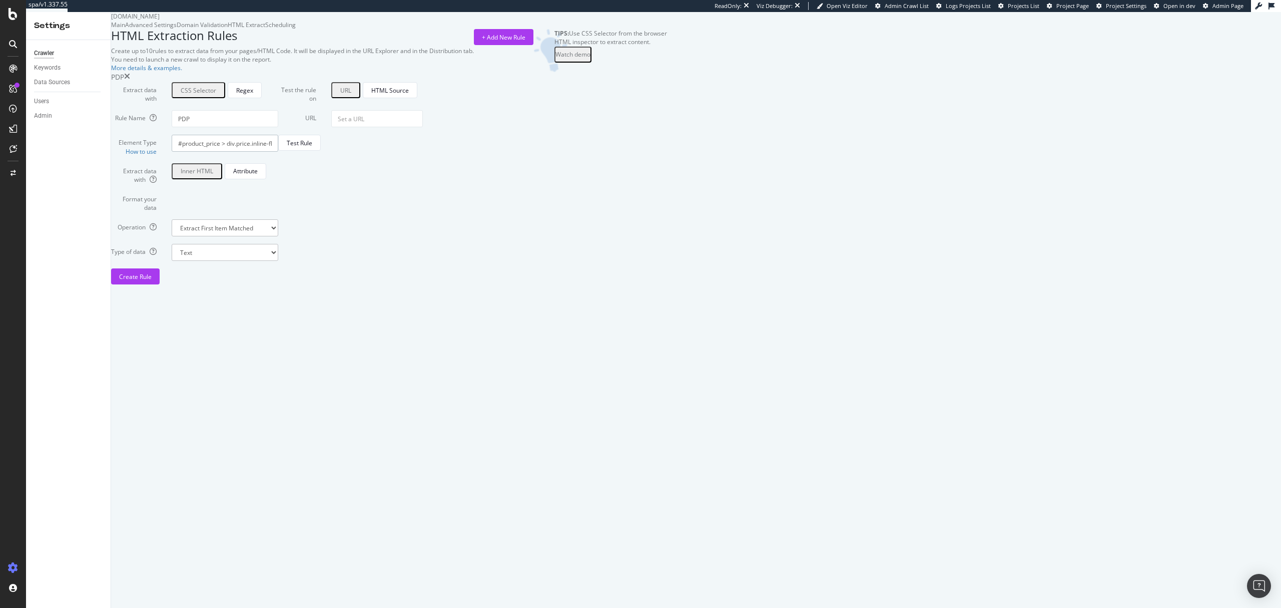
click at [215, 235] on form "Extract data with CSS Selector Regex Rule Name PDP Element Type How to use #pro…" at bounding box center [194, 183] width 167 height 202
click at [278, 152] on input "#product_price > div.price.inline-flex.space-x-2\.5.mb-3.font-inter.items-basel…" at bounding box center [225, 143] width 107 height 17
drag, startPoint x: 629, startPoint y: 263, endPoint x: 783, endPoint y: 263, distance: 153.6
click at [667, 263] on div "Extract data with CSS Selector Regex Rule Name PDP Element Type How to use #pro…" at bounding box center [389, 183] width 556 height 202
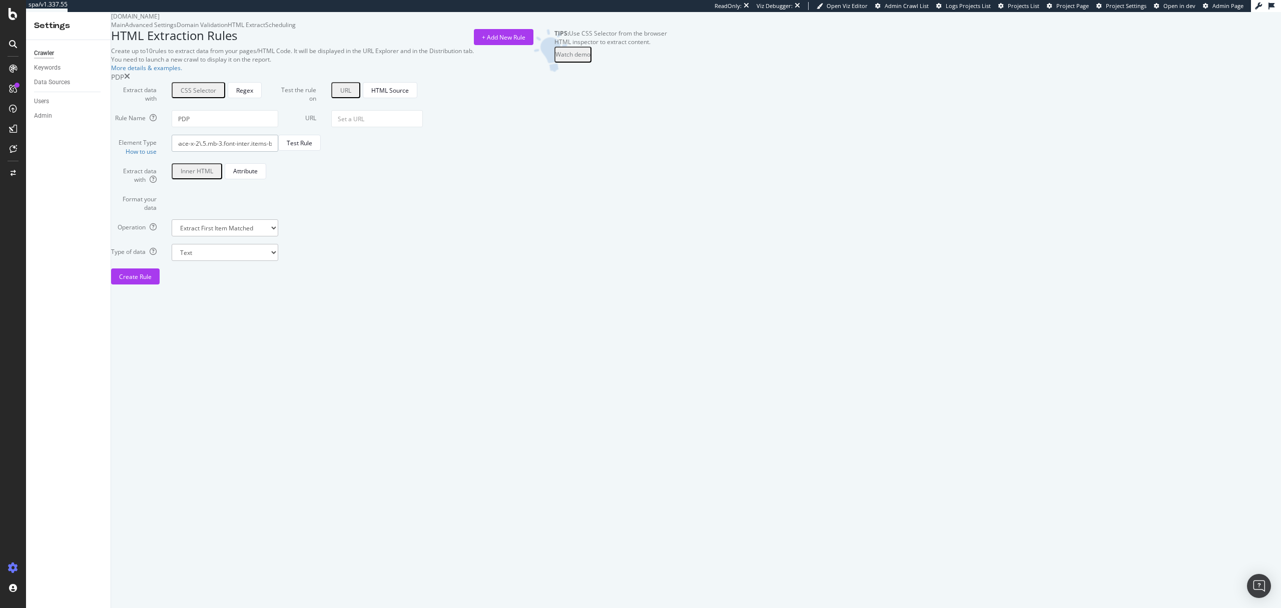
click at [278, 152] on input "#product_price > div.price.inline-flex.space-x-2\.5.mb-3.font-inter.items-basel…" at bounding box center [225, 143] width 107 height 17
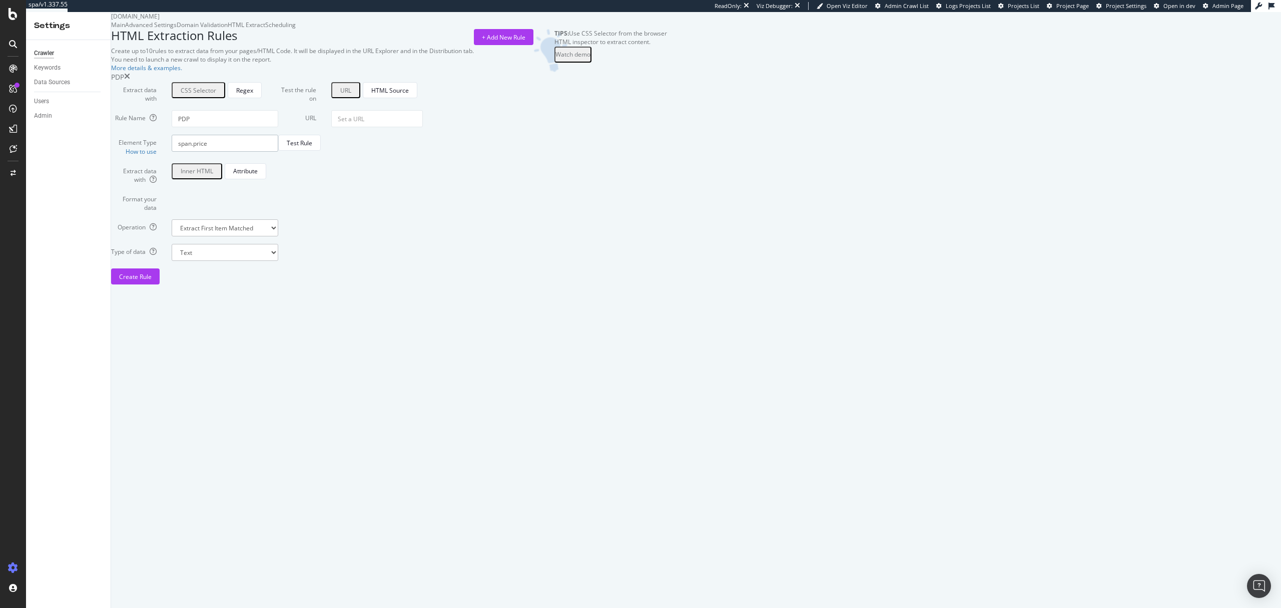
click at [278, 152] on input "span.price" at bounding box center [225, 143] width 107 height 17
type input ".span.price"
click at [423, 227] on form "Test the rule on URL HTML Source URL Test Rule" at bounding box center [350, 183] width 145 height 202
click at [423, 127] on input "URL" at bounding box center [377, 118] width 92 height 17
paste input "[URL][DOMAIN_NAME][PERSON_NAME][PERSON_NAME]"
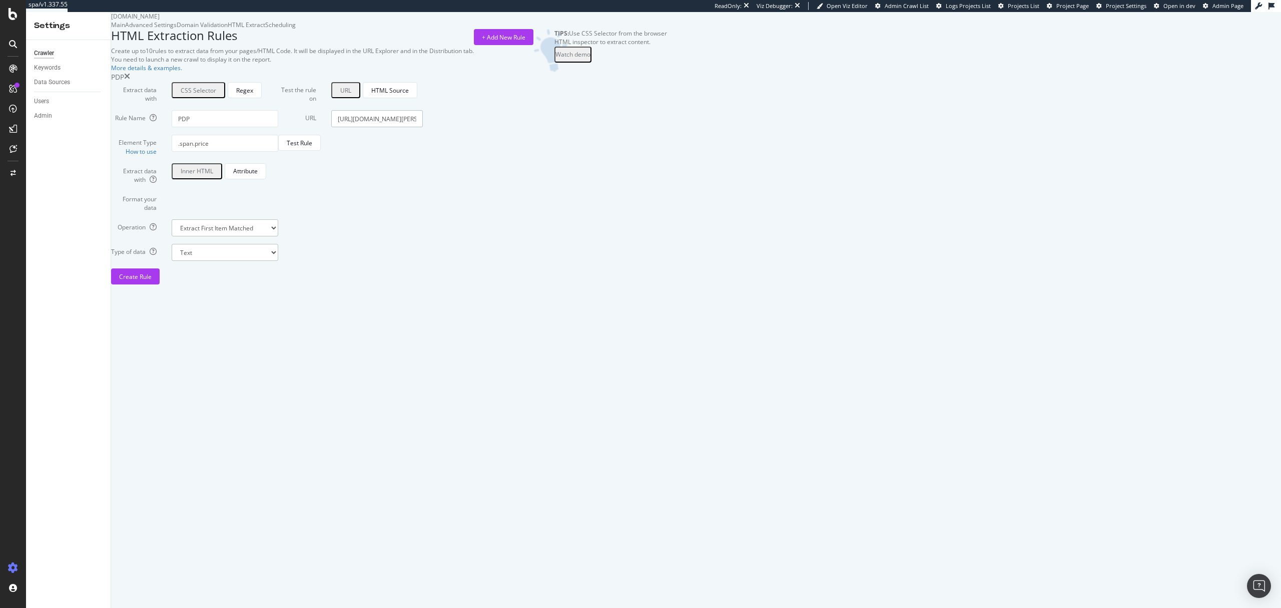
type input "[URL][DOMAIN_NAME][PERSON_NAME][PERSON_NAME]"
click at [278, 236] on select "Extract First Item Matched Extract First 3 Items Matched Count Number of Occure…" at bounding box center [225, 227] width 107 height 17
select select "exist"
click at [278, 236] on select "Extract First Item Matched Extract First 3 Items Matched Count Number of Occure…" at bounding box center [225, 227] width 107 height 17
select select "b"
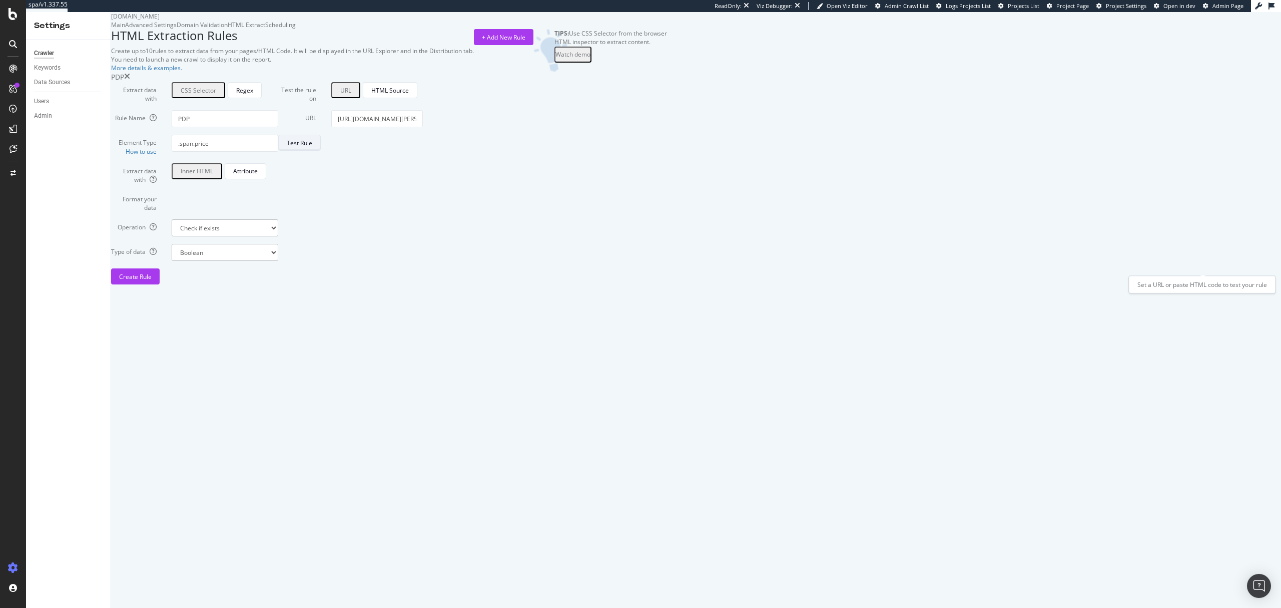
click at [312, 147] on div "Test Rule" at bounding box center [300, 143] width 26 height 9
drag, startPoint x: 343, startPoint y: 263, endPoint x: 359, endPoint y: 276, distance: 20.6
click at [278, 152] on input ".span.price" at bounding box center [225, 143] width 107 height 17
type input "span.price"
click at [316, 179] on div "Test Again" at bounding box center [302, 174] width 30 height 9
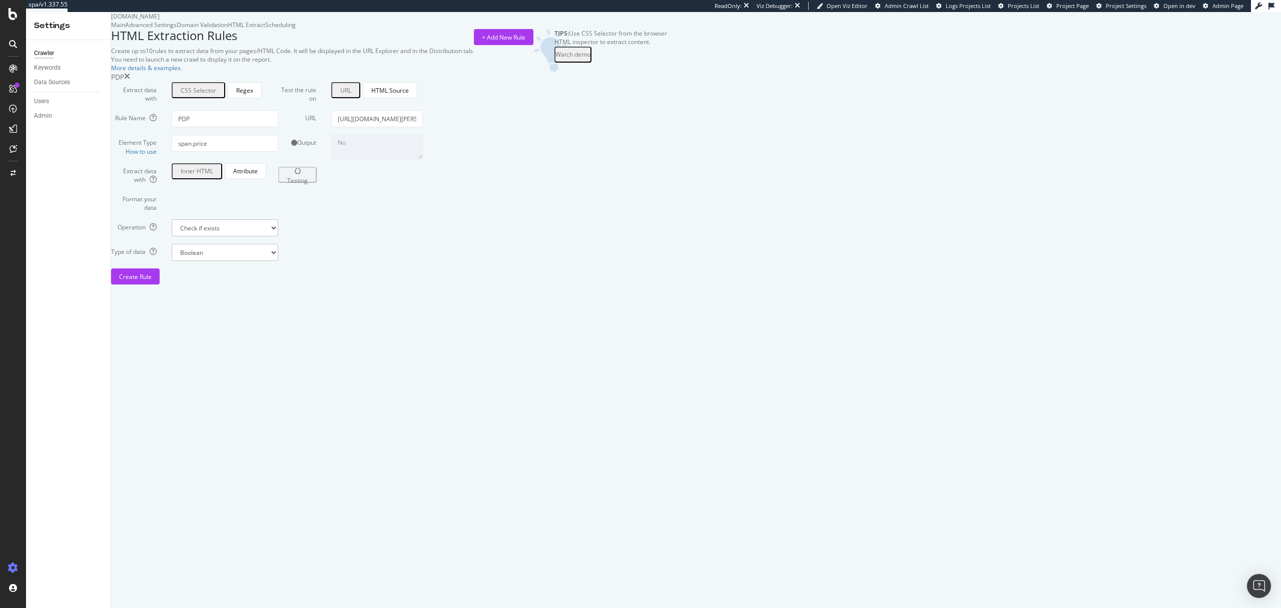
type textarea "Yes"
drag, startPoint x: 395, startPoint y: 259, endPoint x: 312, endPoint y: 263, distance: 82.7
click at [286, 155] on div "Element Type How to use span.price" at bounding box center [195, 145] width 182 height 21
click at [278, 127] on input "PDP" at bounding box center [225, 118] width 107 height 17
paste input "product_price"
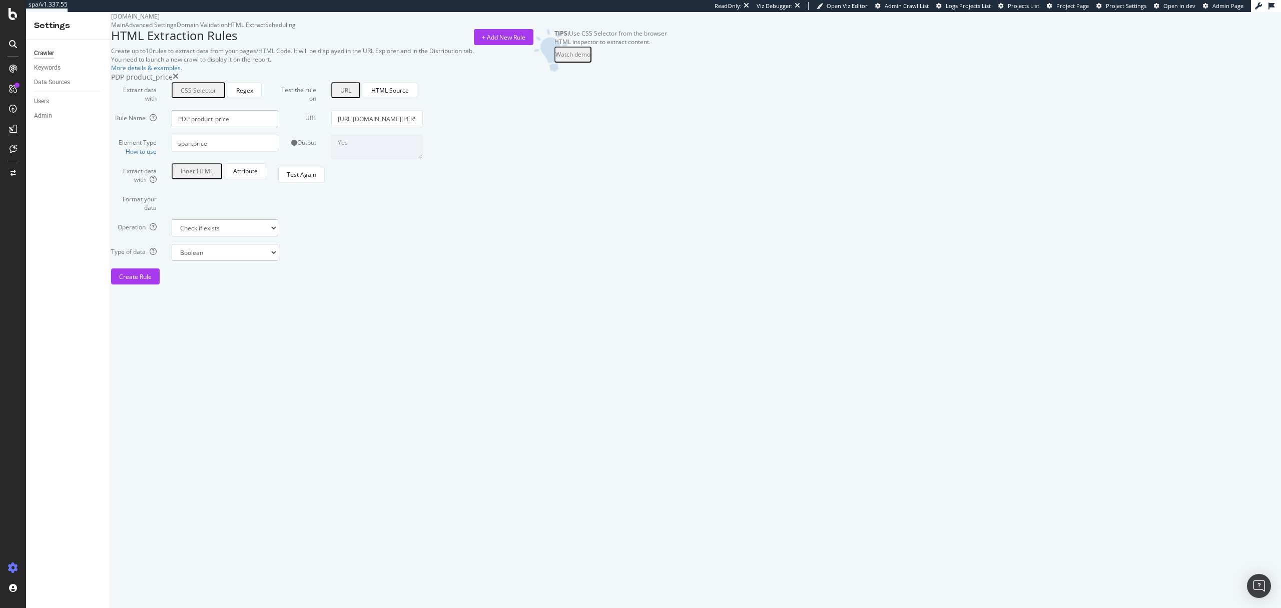
type input "PDP product_price"
drag, startPoint x: 412, startPoint y: 262, endPoint x: 294, endPoint y: 262, distance: 118.1
click at [286, 155] on div "Element Type How to use span.price" at bounding box center [195, 145] width 182 height 21
click at [278, 127] on input "PDP product_price" at bounding box center [225, 118] width 107 height 17
paste input "span.price"
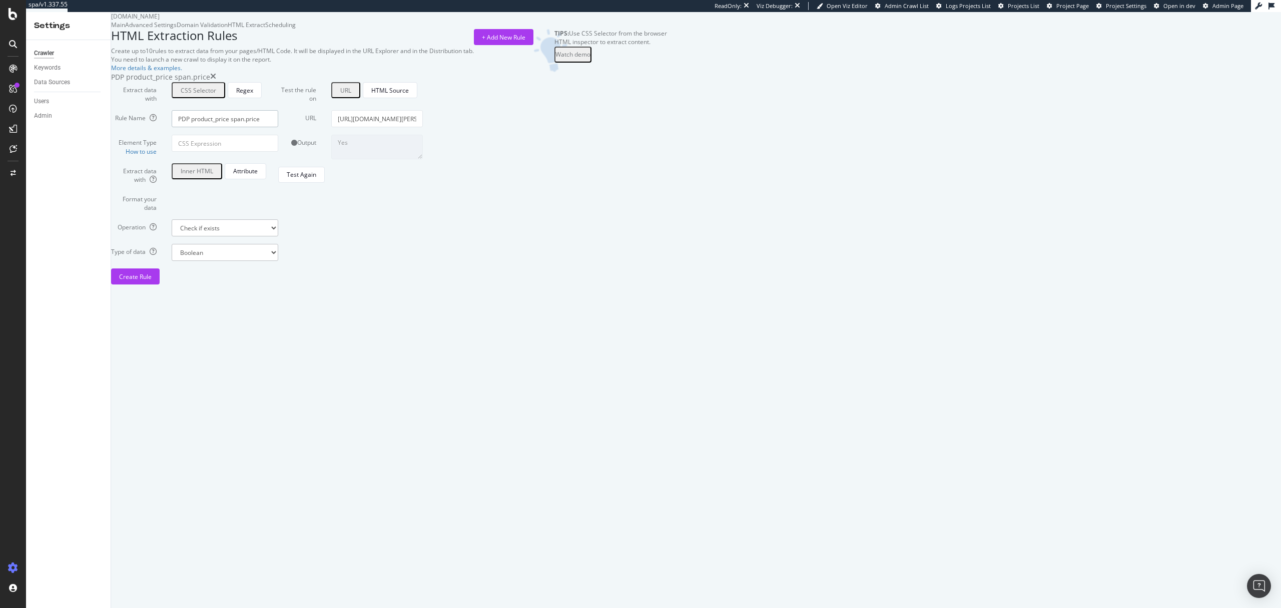
drag, startPoint x: 395, startPoint y: 237, endPoint x: 357, endPoint y: 239, distance: 38.6
click at [278, 127] on input "PDP product_price span.price" at bounding box center [225, 118] width 107 height 17
type input "PDP span.price"
click at [278, 152] on input "Element Type How to use" at bounding box center [225, 143] width 107 height 17
paste input "product_price"
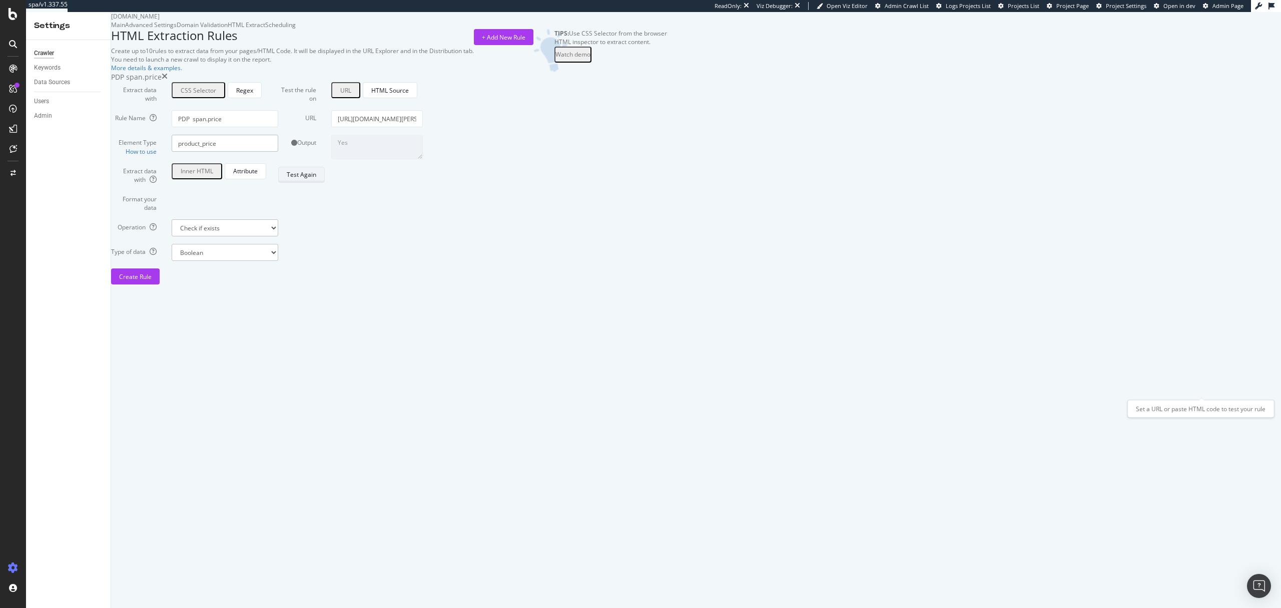
type input "product_price"
click at [316, 179] on div "Test Again" at bounding box center [302, 174] width 30 height 9
type textarea "No"
click at [278, 152] on input "product_price" at bounding box center [225, 143] width 107 height 17
click at [316, 179] on div "Test Again" at bounding box center [302, 174] width 30 height 9
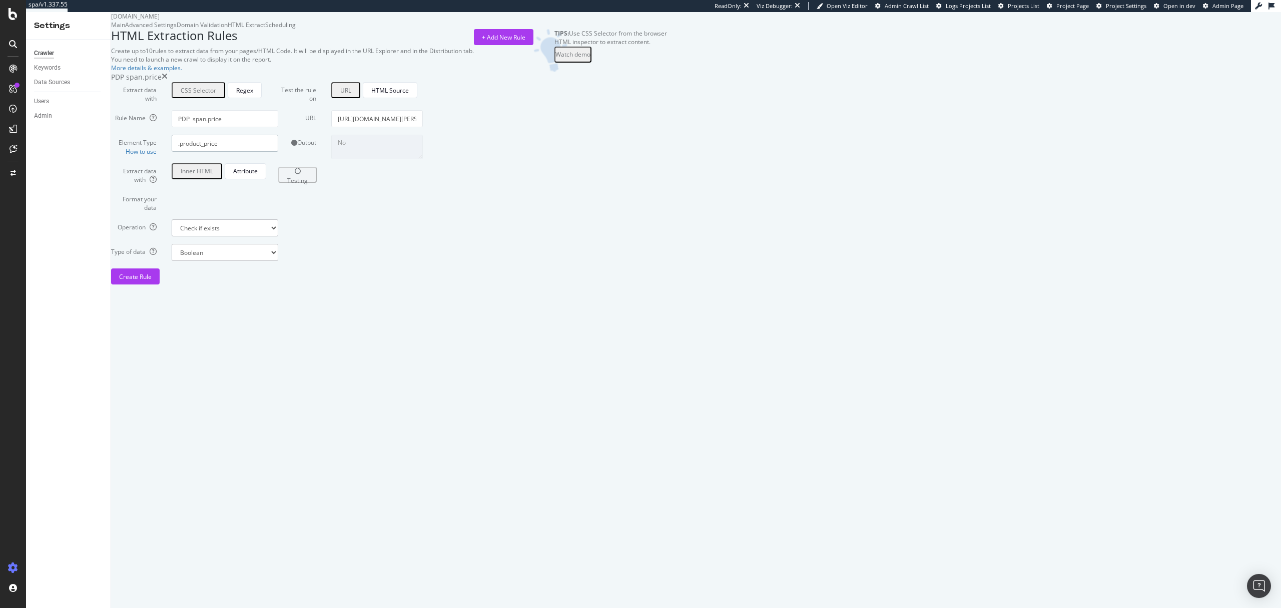
drag, startPoint x: 345, startPoint y: 265, endPoint x: 294, endPoint y: 263, distance: 50.6
click at [286, 155] on div "Element Type How to use .product_price" at bounding box center [195, 145] width 182 height 21
type input "#product_price"
click at [316, 179] on div "Test Again" at bounding box center [302, 174] width 30 height 9
type textarea "Yes"
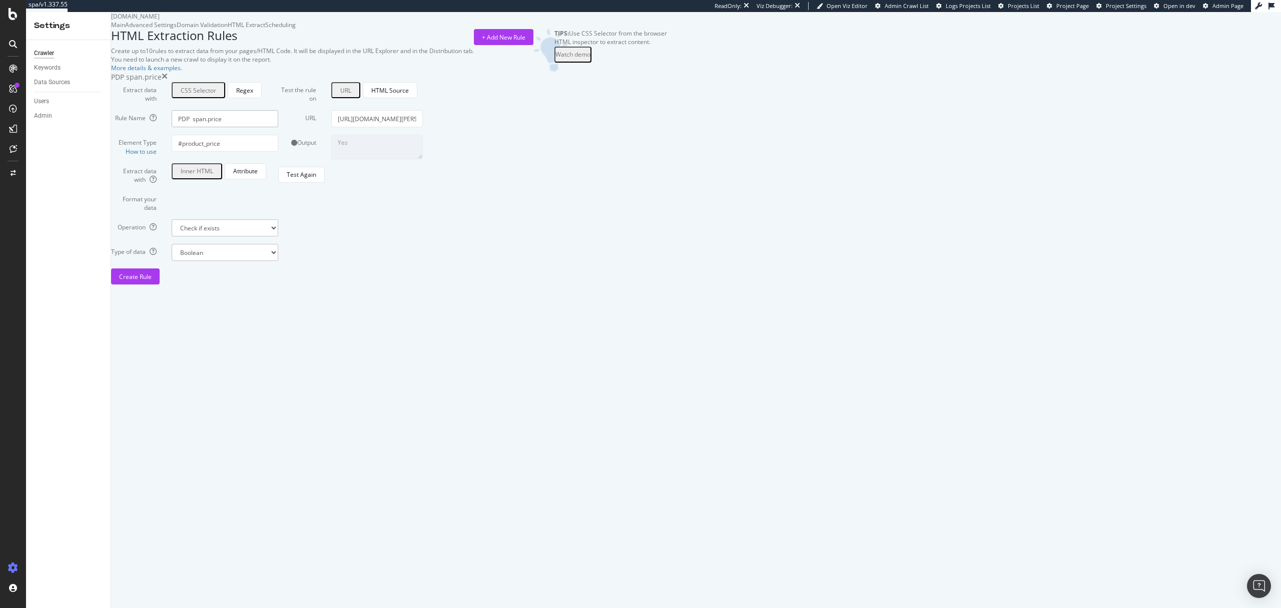
drag, startPoint x: 415, startPoint y: 241, endPoint x: 360, endPoint y: 243, distance: 54.6
click at [278, 127] on input "PDP span.price" at bounding box center [225, 118] width 107 height 17
type input "PDP"
click at [152, 281] on div "Create Rule" at bounding box center [135, 276] width 33 height 9
click at [526, 45] on div "+ Add New Rule" at bounding box center [504, 37] width 44 height 15
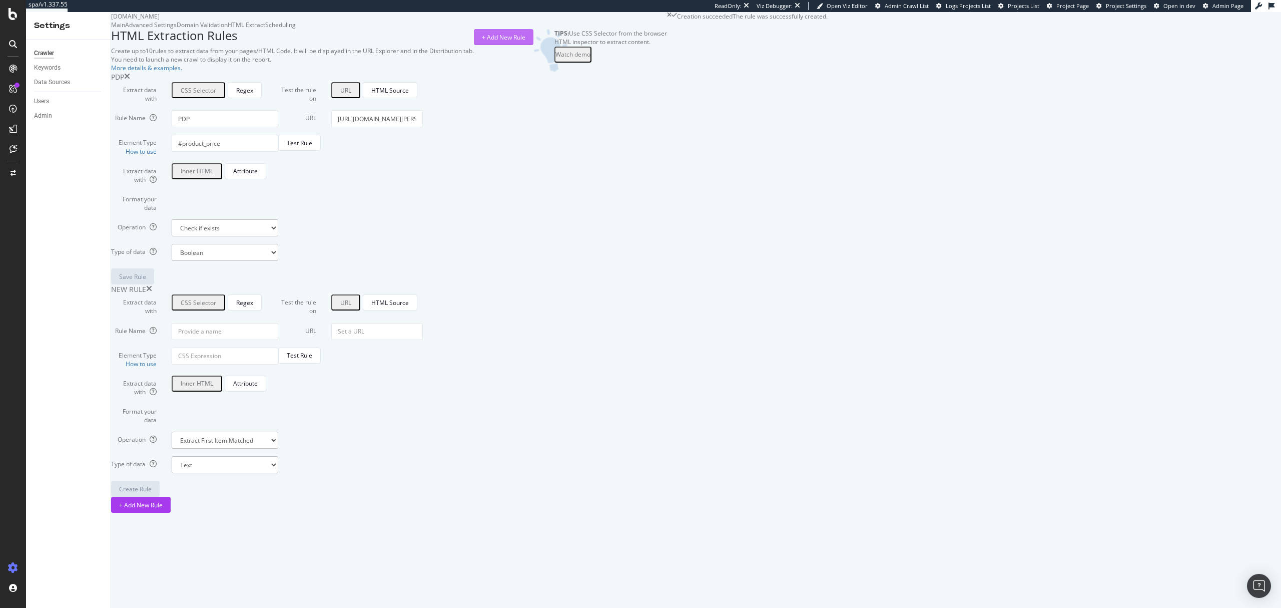
scroll to position [91, 0]
click at [278, 340] on input "Rule Name" at bounding box center [225, 331] width 107 height 17
type input "PLP"
click at [278, 364] on input "Element Type How to use" at bounding box center [225, 355] width 107 height 17
paste input "toolbar-sorter sorter"
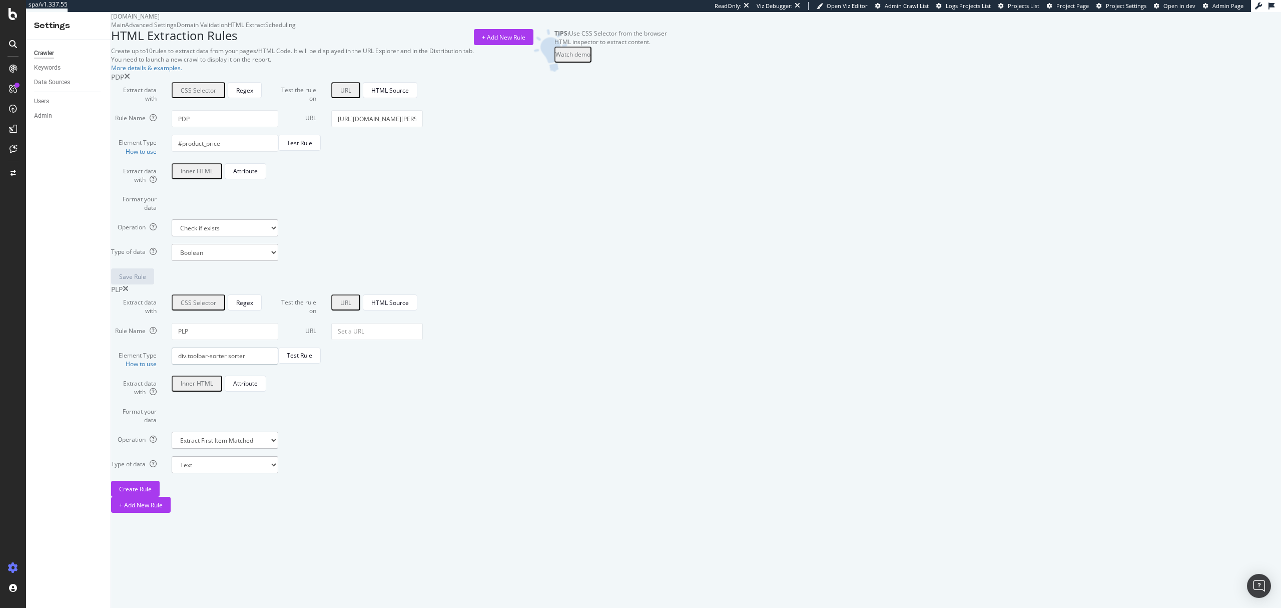
click at [278, 364] on input "div.toolbar-sorter sorter" at bounding box center [225, 355] width 107 height 17
type input "div.toolbar-sorter.sorter"
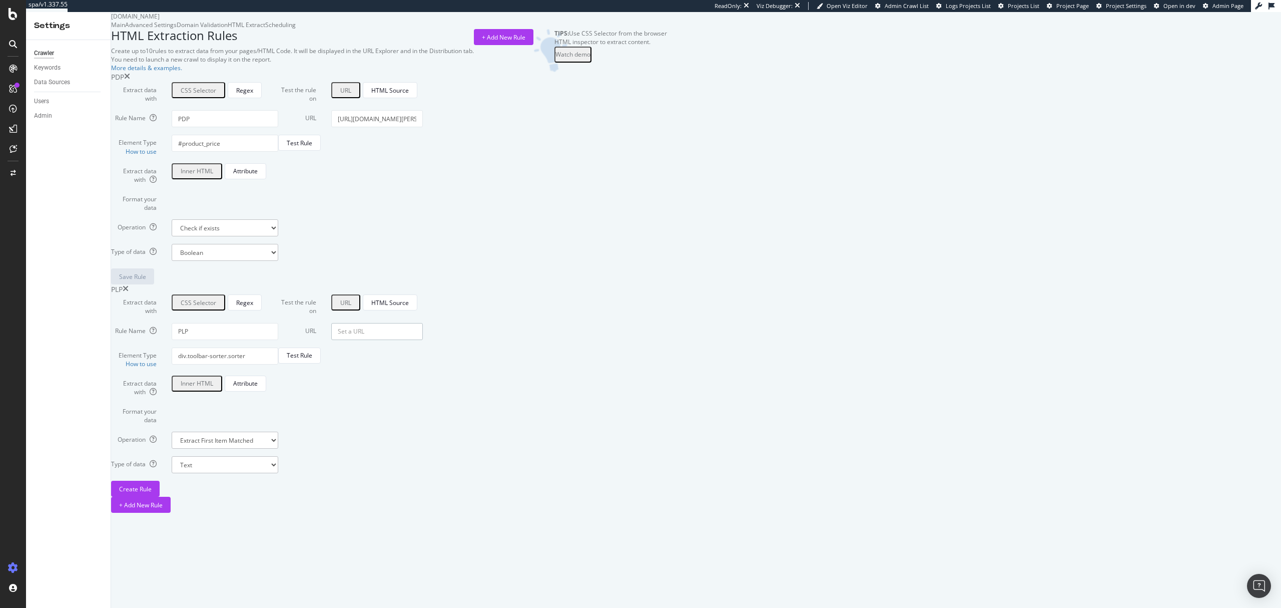
click at [423, 340] on input "URL" at bounding box center [377, 331] width 92 height 17
paste input "[URL][DOMAIN_NAME]"
type input "[URL][DOMAIN_NAME]"
click at [278, 448] on select "Extract First Item Matched Extract First 3 Items Matched Count Number of Occure…" at bounding box center [225, 439] width 107 height 17
select select "exist"
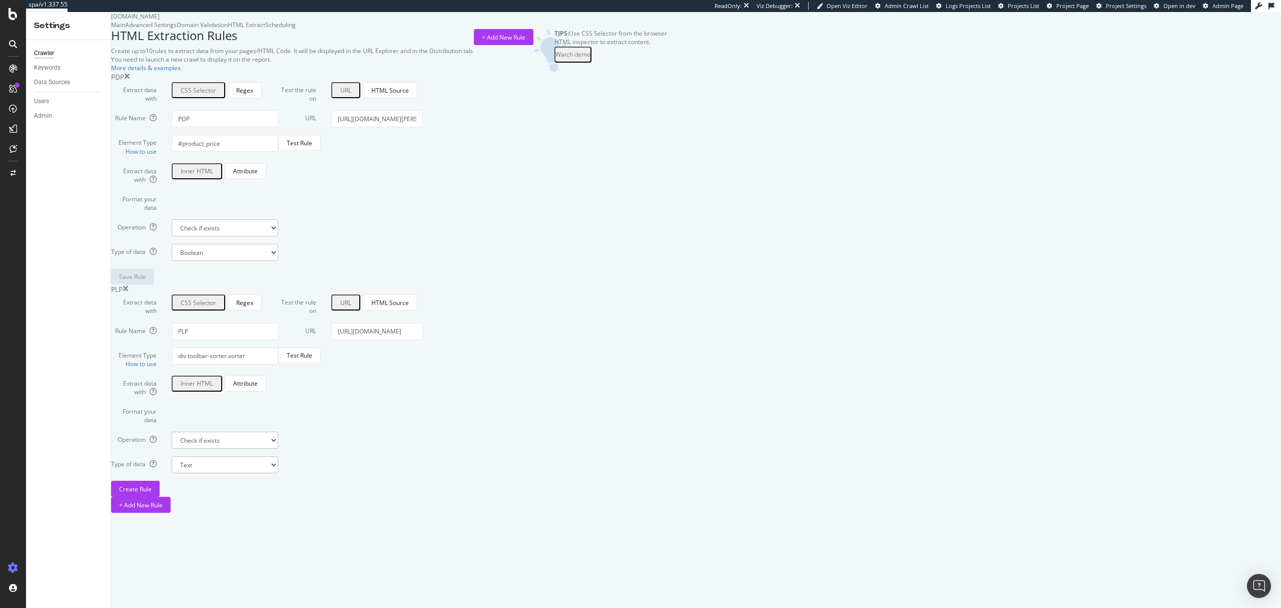
click at [278, 448] on select "Extract First Item Matched Extract First 3 Items Matched Count Number of Occure…" at bounding box center [225, 439] width 107 height 17
select select "b"
click at [423, 425] on form "Test the rule on URL HTML Source URL [URL][DOMAIN_NAME] Test Rule" at bounding box center [350, 395] width 145 height 202
click at [312, 359] on div "Test Rule" at bounding box center [300, 355] width 26 height 9
click at [160, 496] on button "Create Rule" at bounding box center [135, 488] width 49 height 16
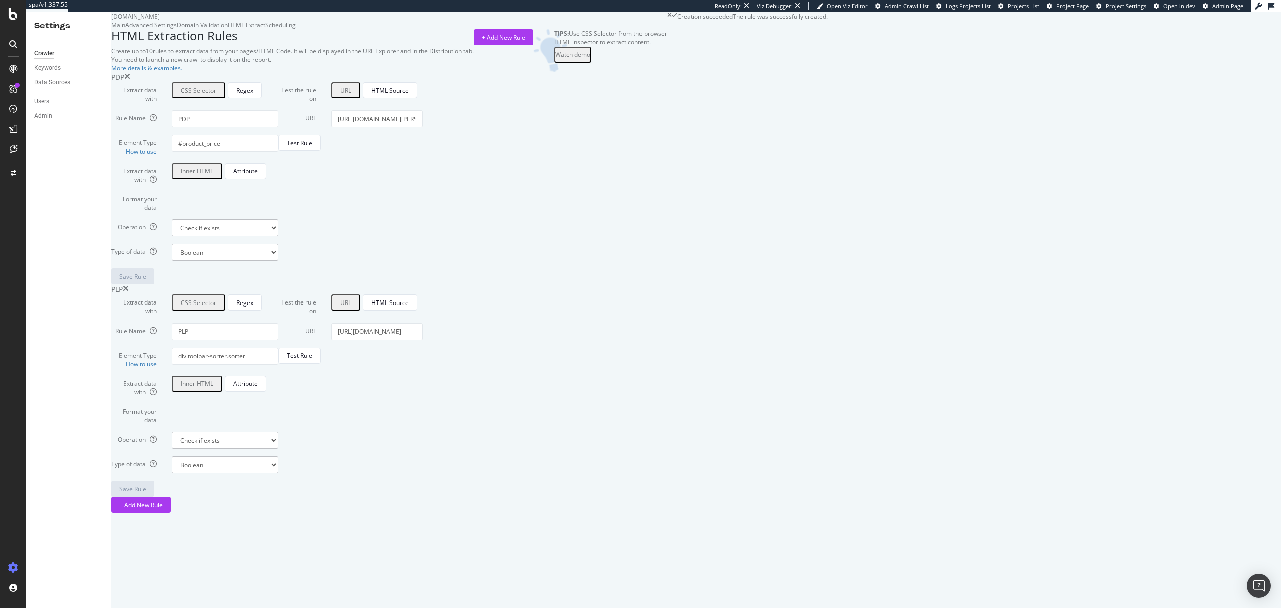
scroll to position [45, 0]
click at [423, 451] on form "Test the rule on URL HTML Source URL [URL][DOMAIN_NAME] Test Rule" at bounding box center [350, 395] width 145 height 202
click at [423, 340] on input "[URL][DOMAIN_NAME]" at bounding box center [377, 331] width 92 height 17
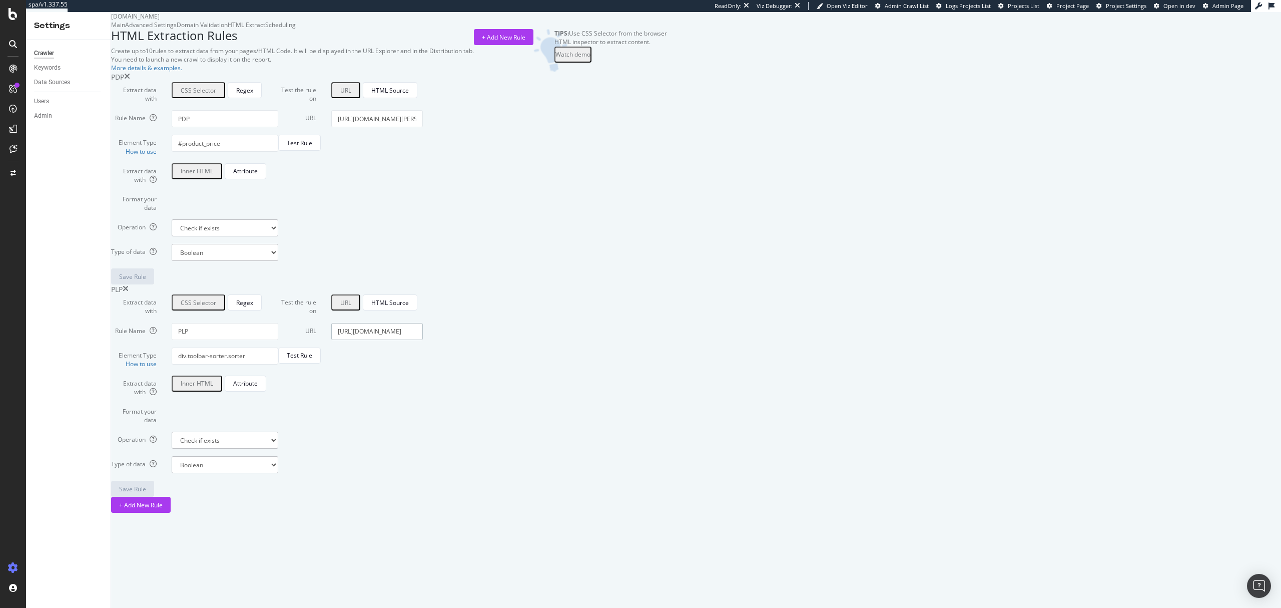
paste input "housse-[PERSON_NAME]-et-coton-lave-[PERSON_NAME]"
type input "[URL][DOMAIN_NAME][PERSON_NAME][PERSON_NAME]"
click at [312, 359] on div "Test Rule" at bounding box center [300, 355] width 26 height 9
click at [47, 547] on div "Configure and access your website analyses" at bounding box center [92, 547] width 120 height 8
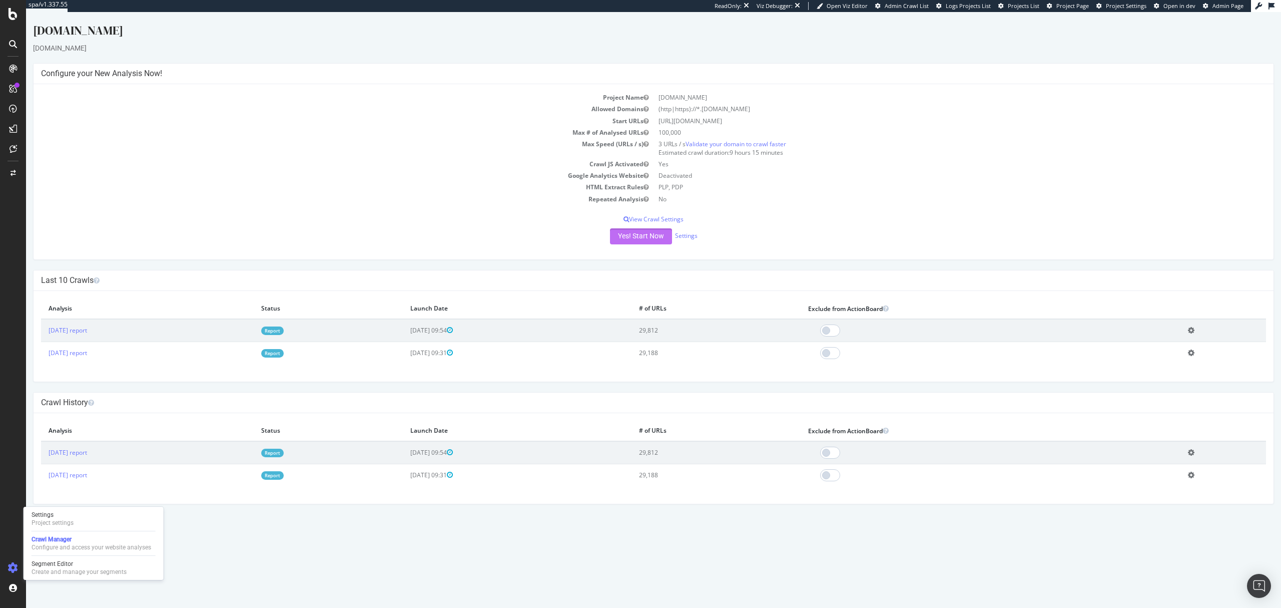
click at [625, 243] on button "Yes! Start Now" at bounding box center [641, 236] width 62 height 16
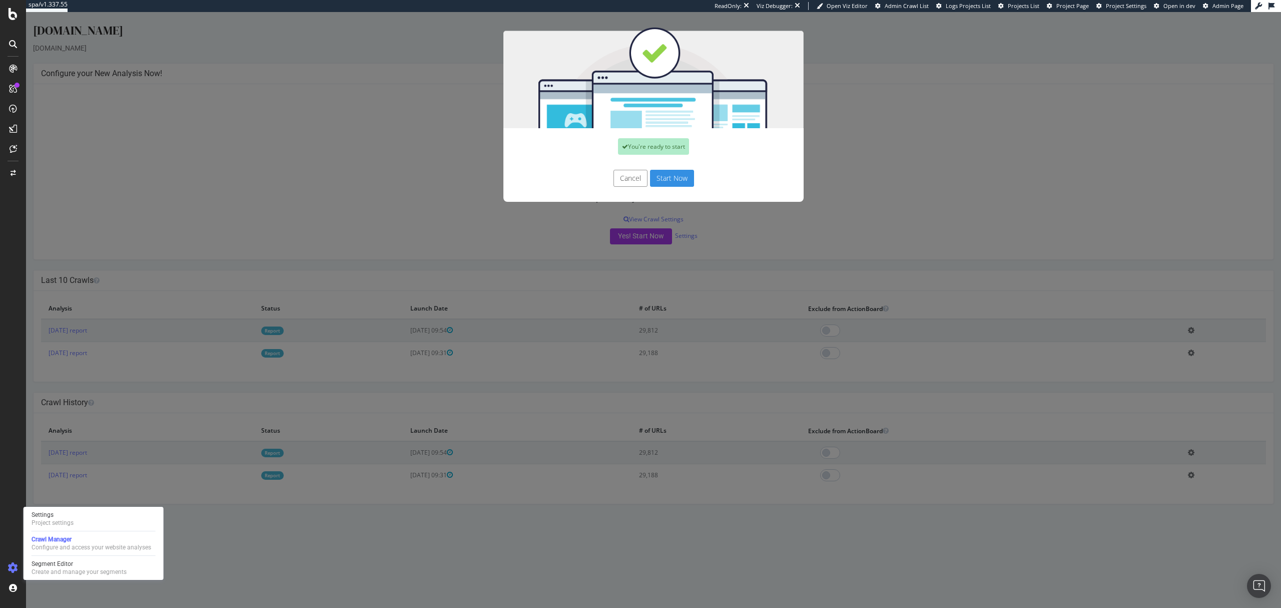
click at [657, 176] on button "Start Now" at bounding box center [672, 178] width 44 height 17
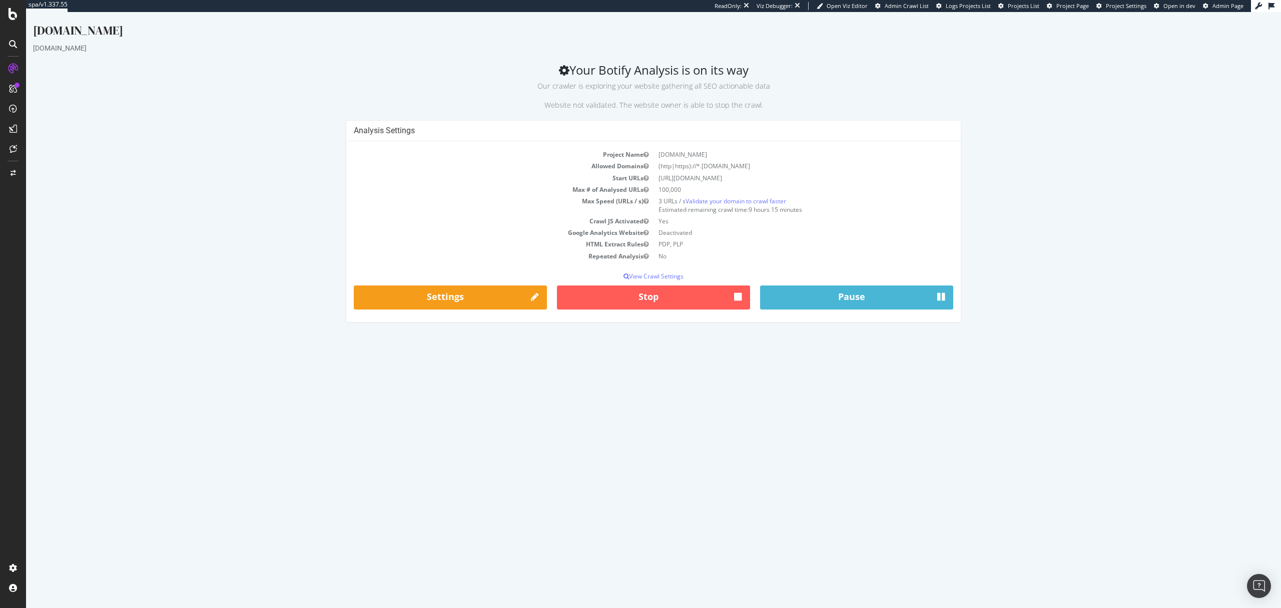
click at [1220, 3] on span "Admin Page" at bounding box center [1228, 6] width 31 height 8
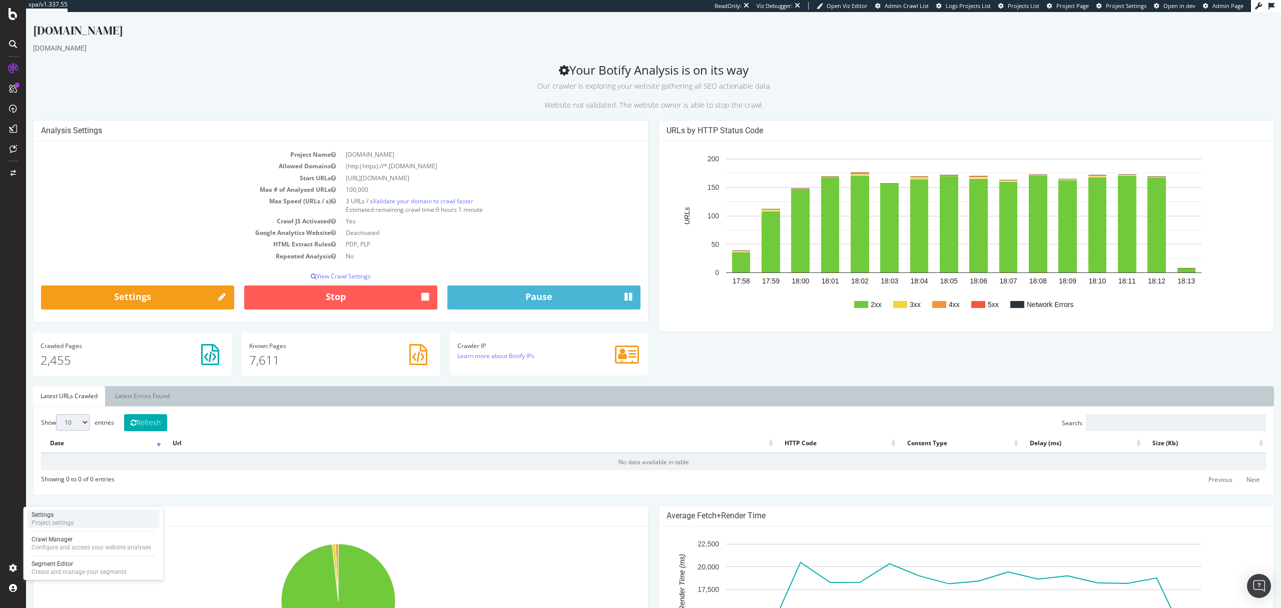
click at [50, 525] on div "Project settings" at bounding box center [53, 522] width 42 height 8
